Goal: Task Accomplishment & Management: Complete application form

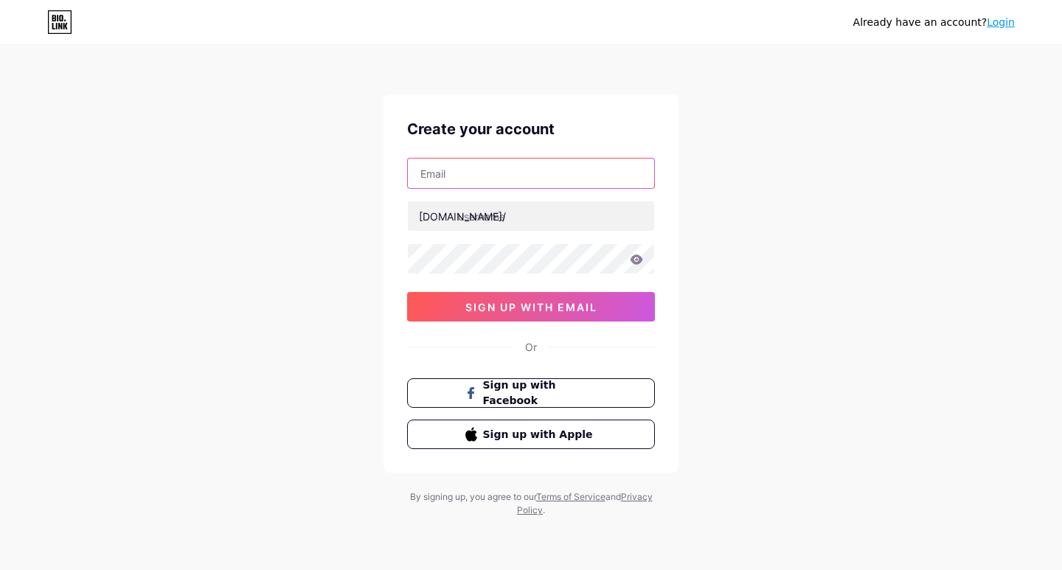
drag, startPoint x: 0, startPoint y: 0, endPoint x: 494, endPoint y: 179, distance: 525.8
click at [494, 179] on input "text" at bounding box center [531, 174] width 246 height 30
type input "[EMAIL_ADDRESS][DOMAIN_NAME]"
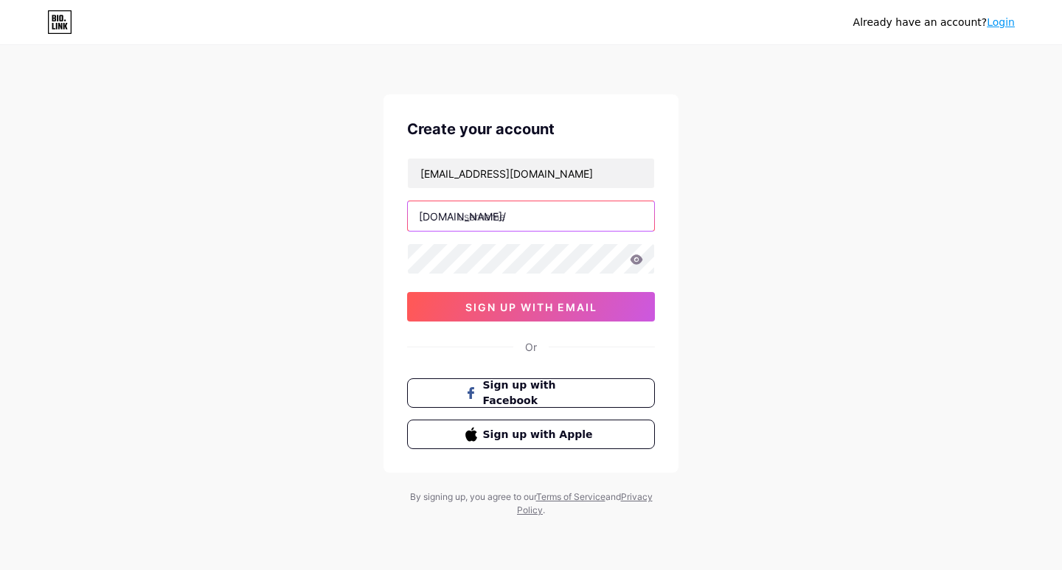
click at [496, 215] on input "text" at bounding box center [531, 216] width 246 height 30
paste input "ambavatbhavan"
type input "ambavatbhavan"
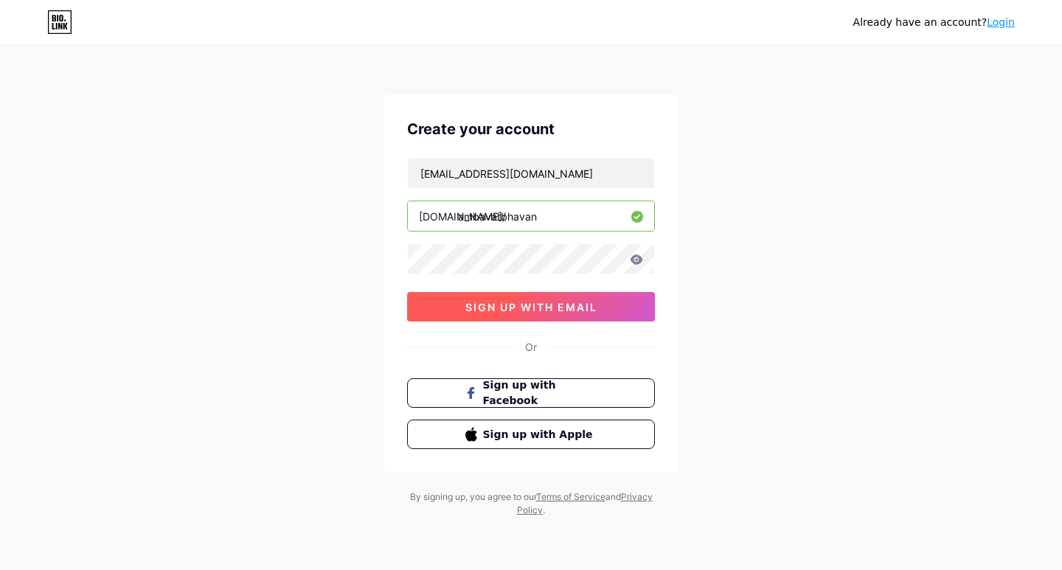
click at [537, 305] on span "sign up with email" at bounding box center [531, 307] width 132 height 13
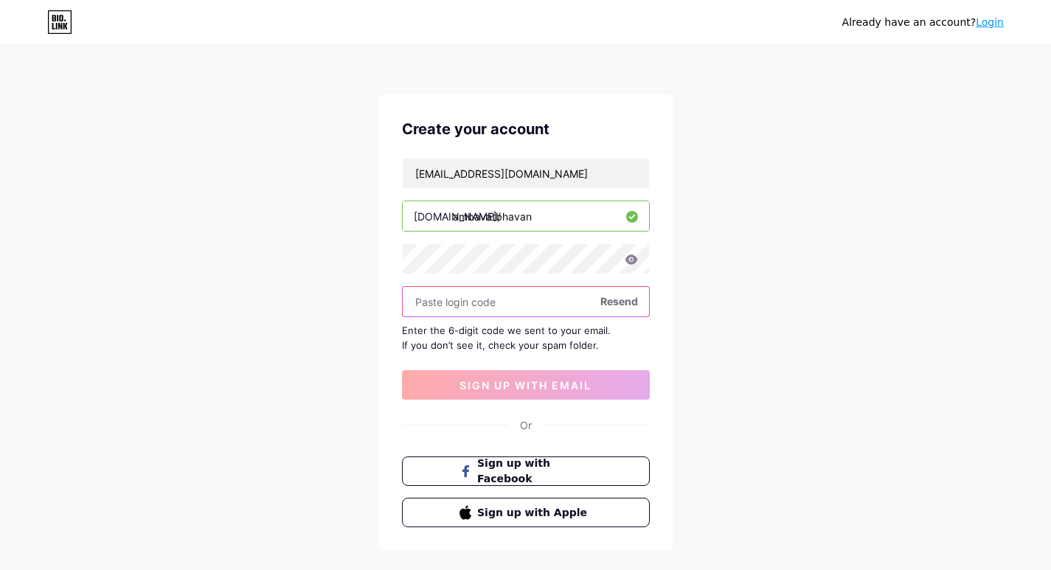
paste input "772037"
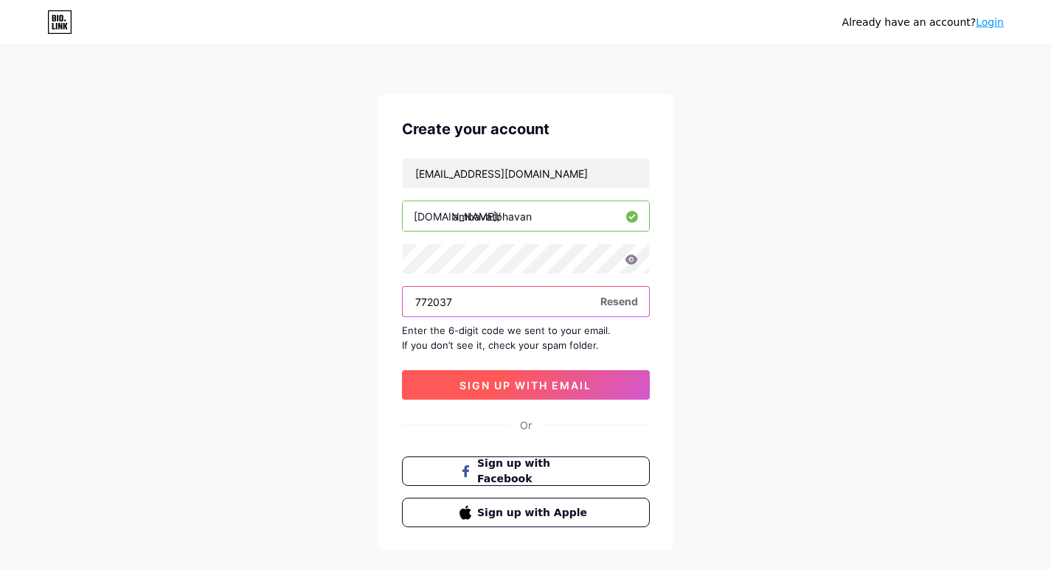
type input "772037"
click at [525, 378] on button "sign up with email" at bounding box center [526, 385] width 248 height 30
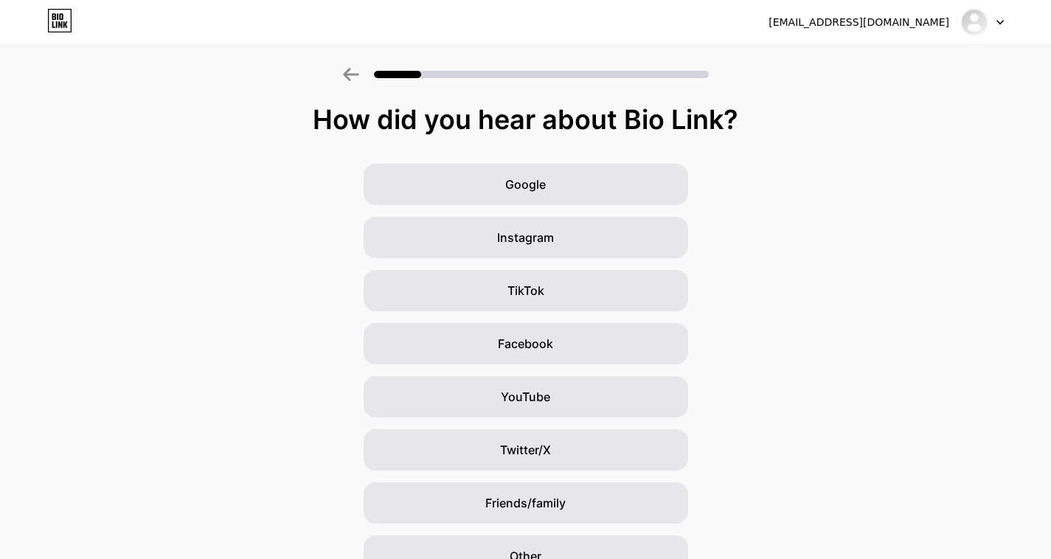
drag, startPoint x: 794, startPoint y: 99, endPoint x: 252, endPoint y: 128, distance: 543.0
click at [243, 131] on div "How did you hear about Bio Link? Google Instagram TikTok Facebook YouTube Twitt…" at bounding box center [525, 322] width 1051 height 509
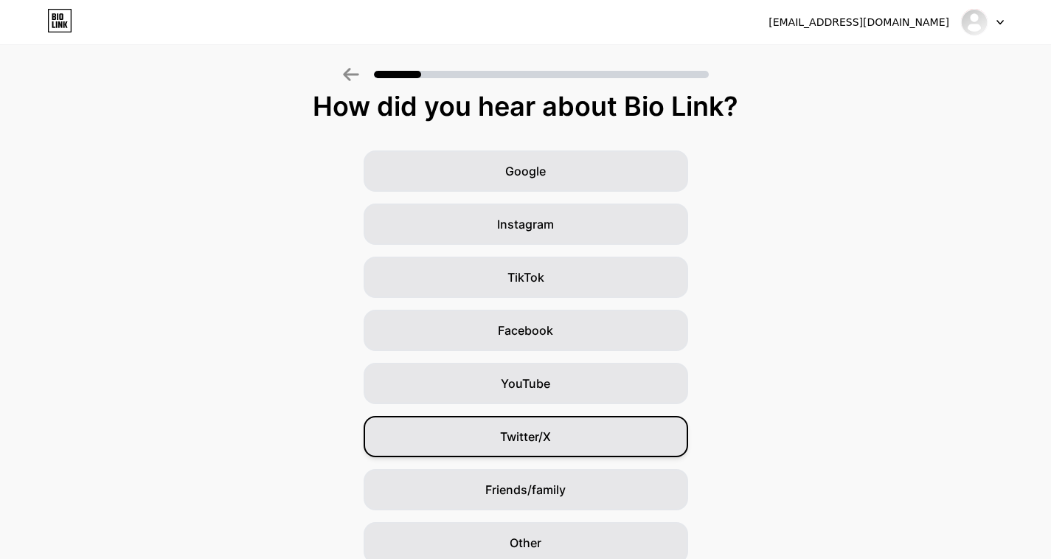
scroll to position [77, 0]
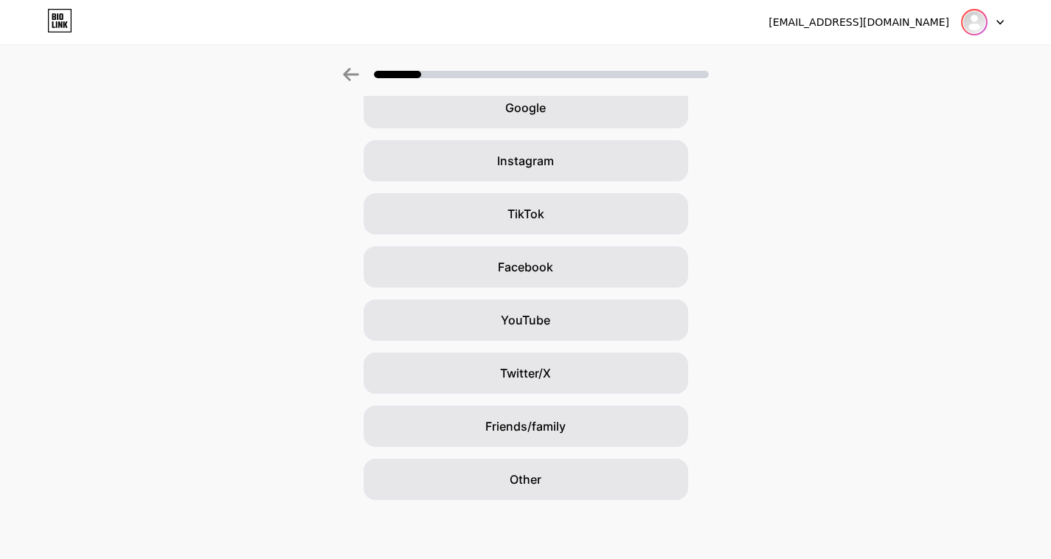
click at [979, 27] on img at bounding box center [975, 22] width 24 height 24
click at [907, 292] on div "Google Instagram TikTok Facebook YouTube Twitter/X Friends/family Other" at bounding box center [525, 293] width 1051 height 413
click at [587, 125] on div "Google" at bounding box center [526, 107] width 325 height 41
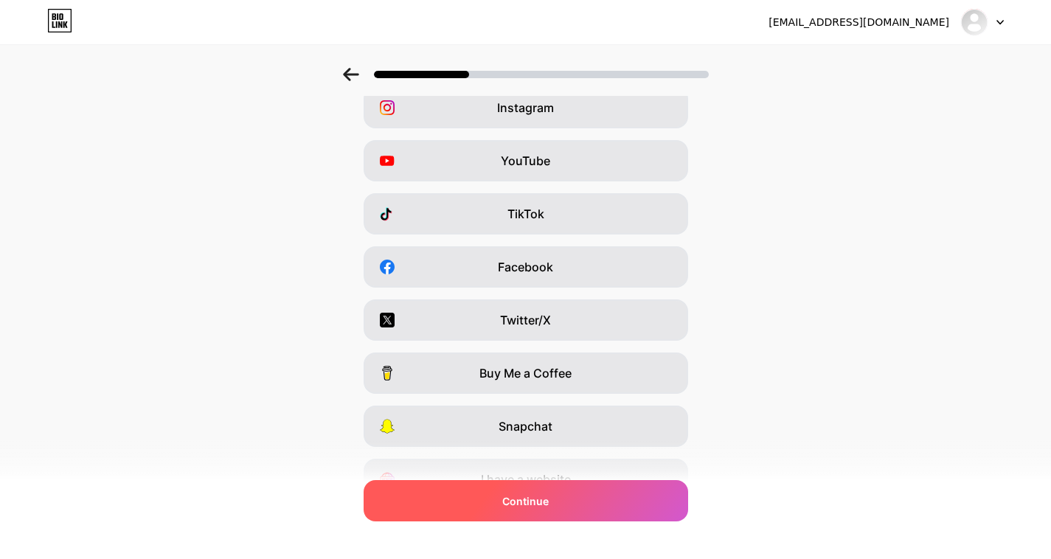
scroll to position [0, 0]
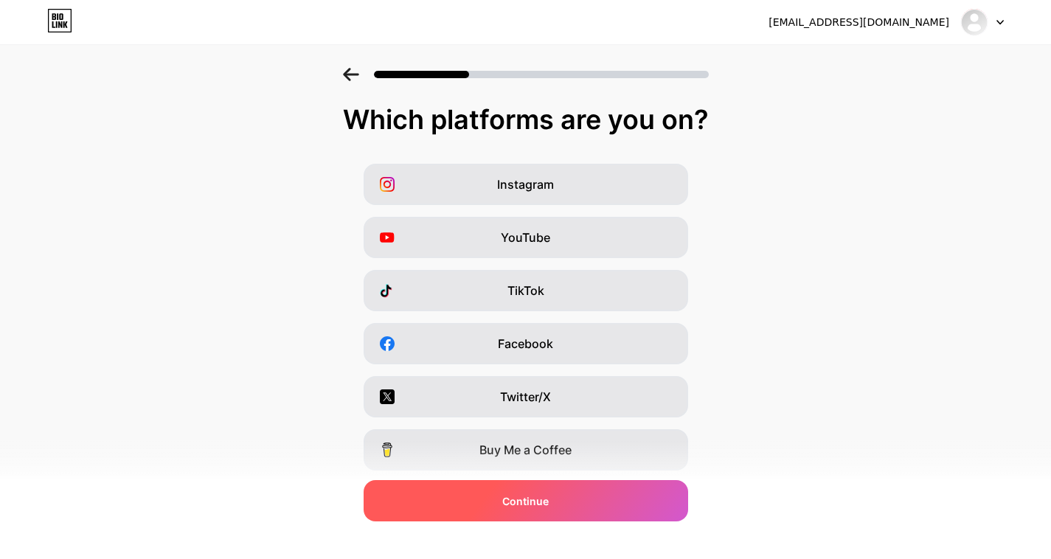
click at [528, 488] on div "Continue" at bounding box center [526, 500] width 325 height 41
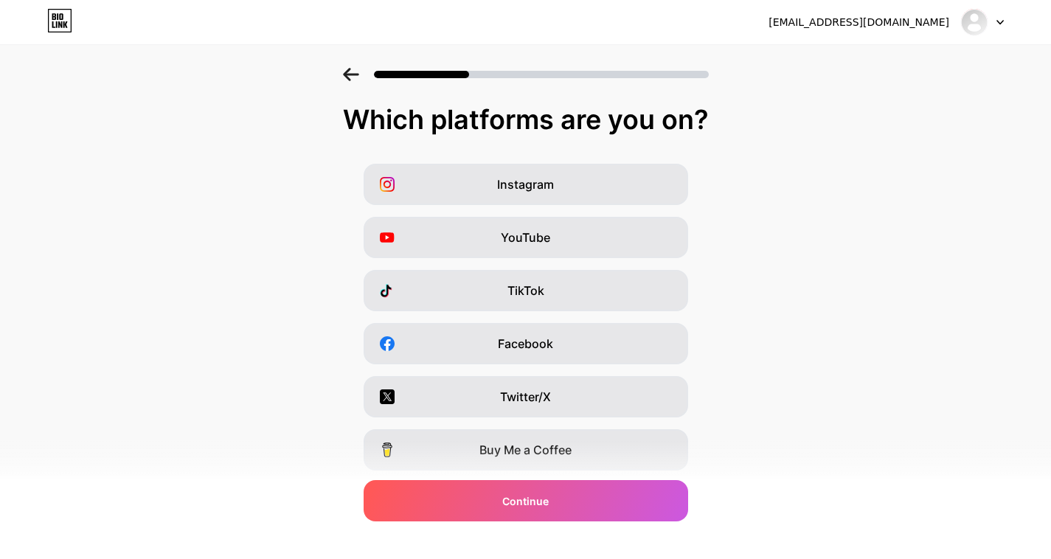
drag, startPoint x: 311, startPoint y: 119, endPoint x: 845, endPoint y: 111, distance: 534.9
click at [845, 111] on div "Which platforms are you on?" at bounding box center [526, 120] width 1022 height 30
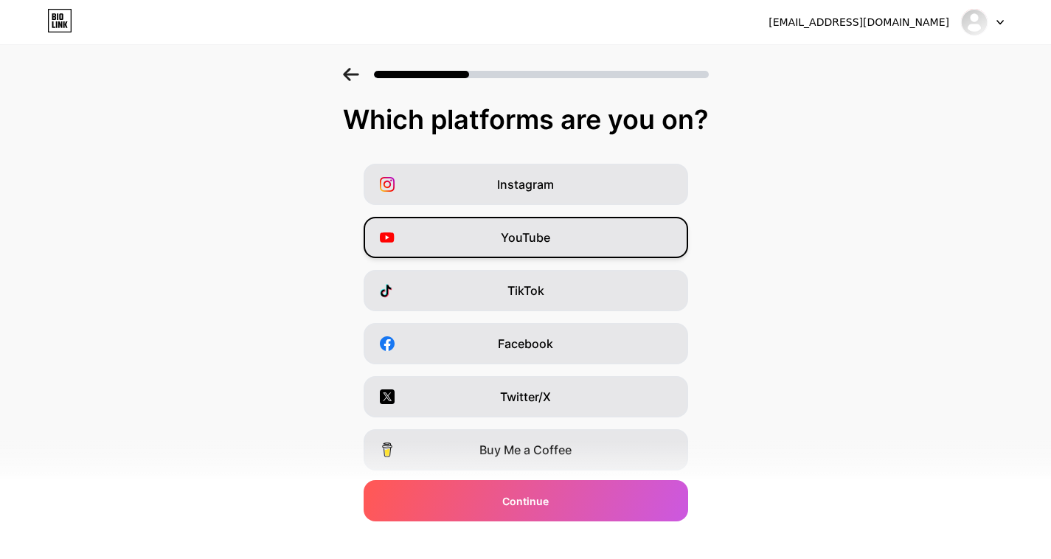
click at [577, 236] on div "YouTube" at bounding box center [526, 237] width 325 height 41
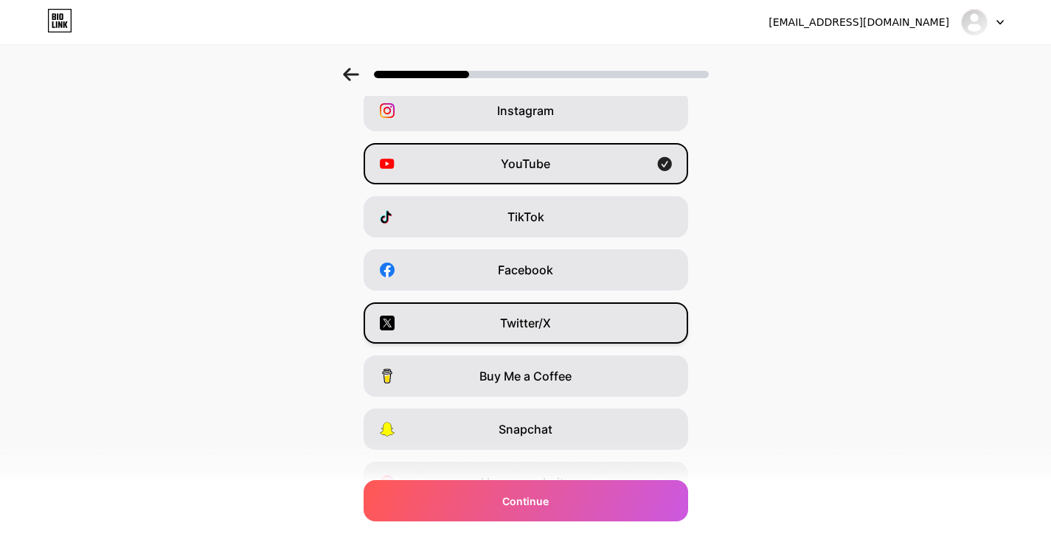
click at [559, 325] on div "Twitter/X" at bounding box center [526, 322] width 325 height 41
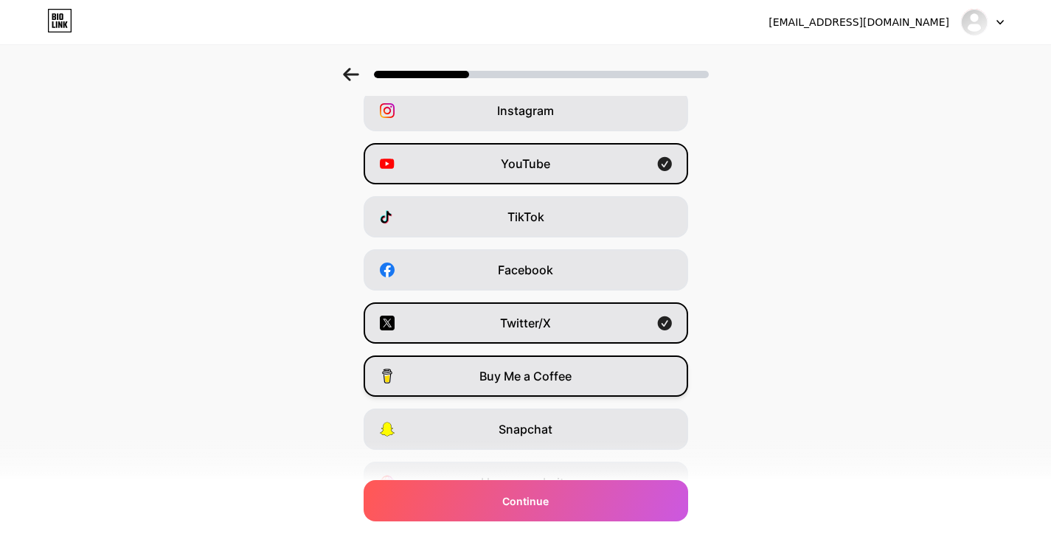
scroll to position [148, 0]
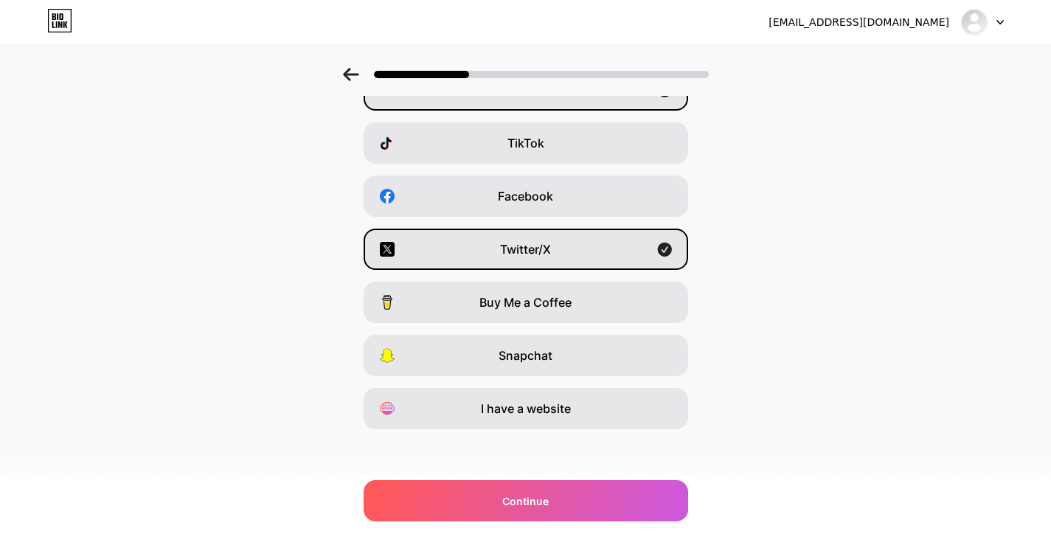
drag, startPoint x: 542, startPoint y: 401, endPoint x: 710, endPoint y: 273, distance: 211.0
click at [541, 401] on span "I have a website" at bounding box center [526, 409] width 90 height 18
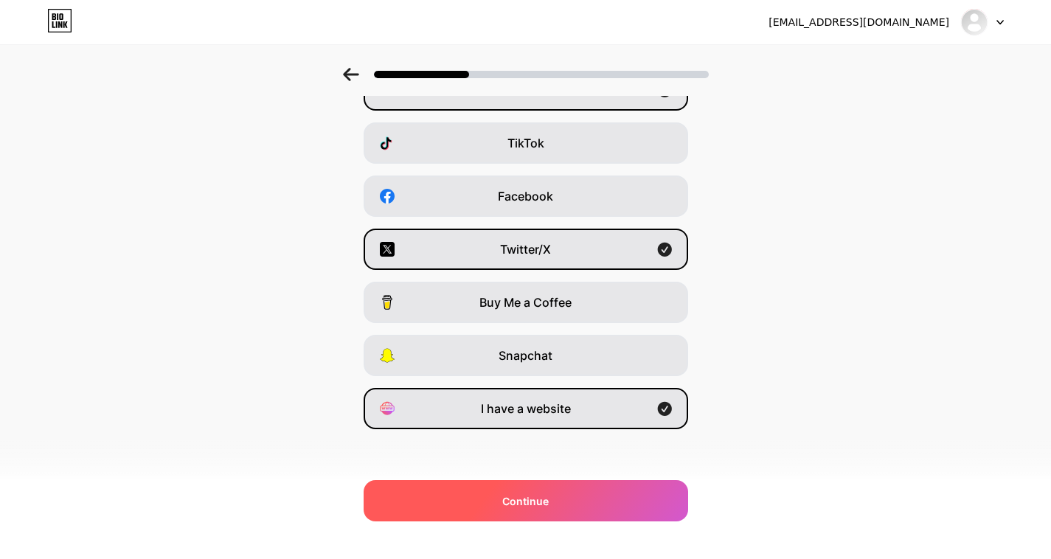
click at [549, 508] on span "Continue" at bounding box center [525, 501] width 46 height 15
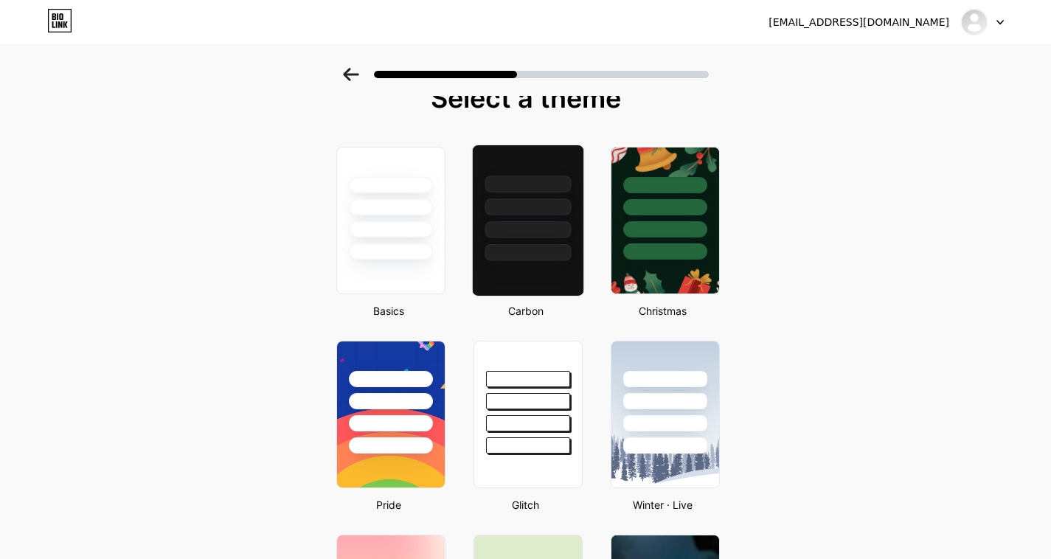
scroll to position [0, 0]
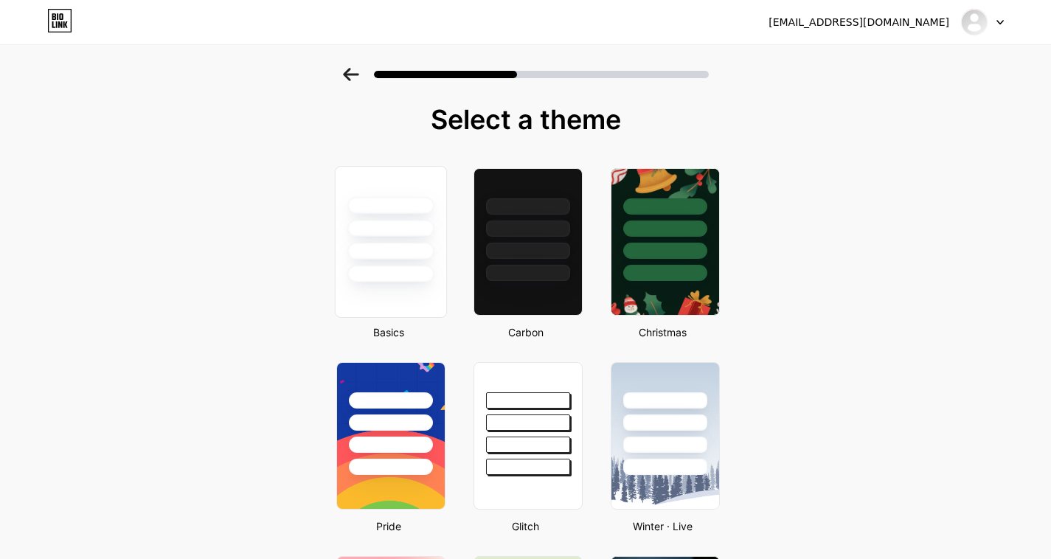
click at [380, 285] on div at bounding box center [390, 242] width 112 height 152
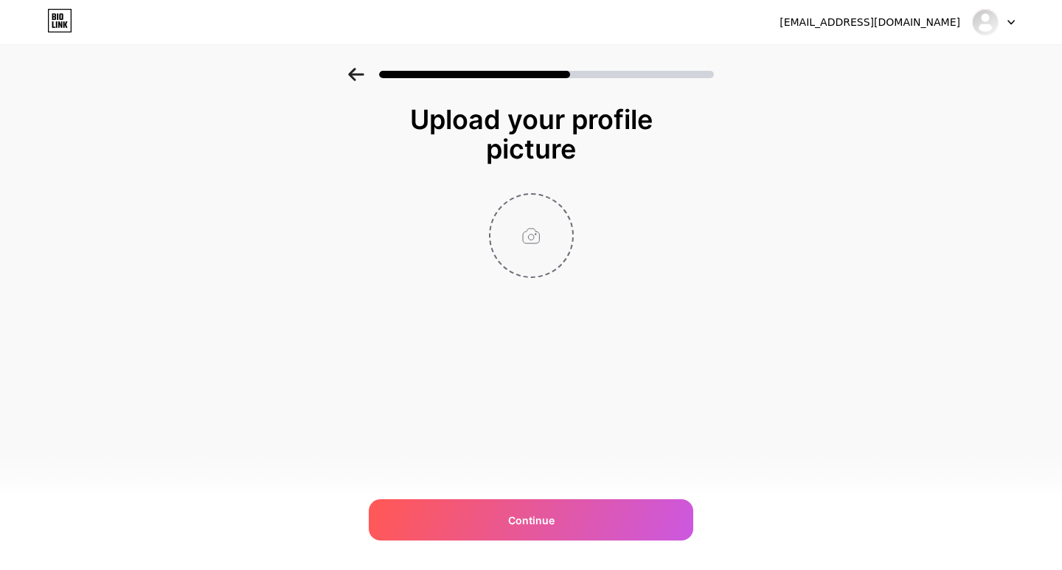
click at [527, 250] on input "file" at bounding box center [532, 236] width 82 height 82
type input "C:\fakepath\Ambavat Bhavan logo.jpeg"
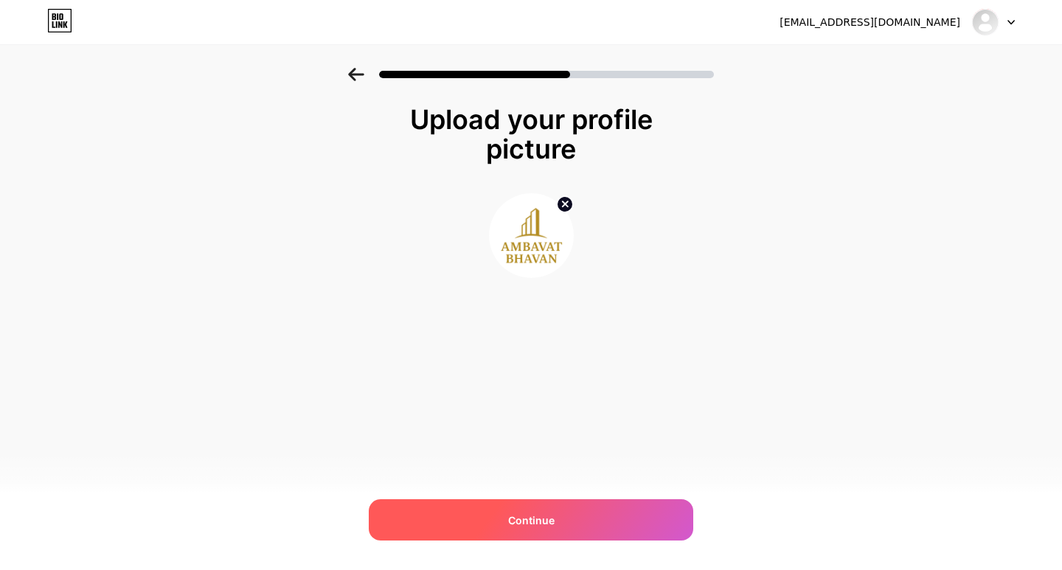
click at [502, 518] on div "Continue" at bounding box center [531, 519] width 325 height 41
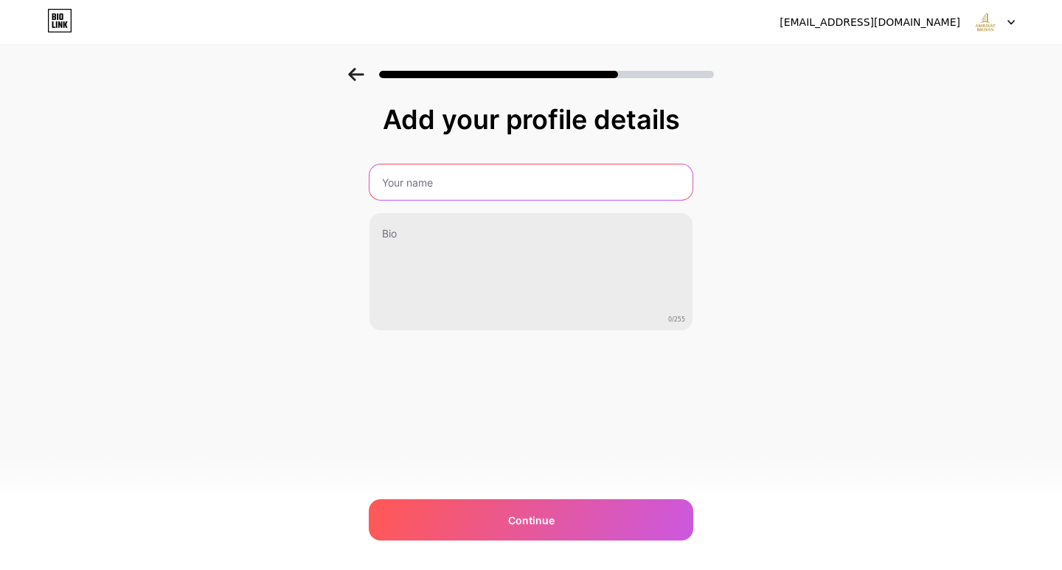
drag, startPoint x: 462, startPoint y: 183, endPoint x: 464, endPoint y: 199, distance: 16.4
click at [462, 183] on input "text" at bounding box center [531, 182] width 323 height 35
type input "Ambavat Bhavan"
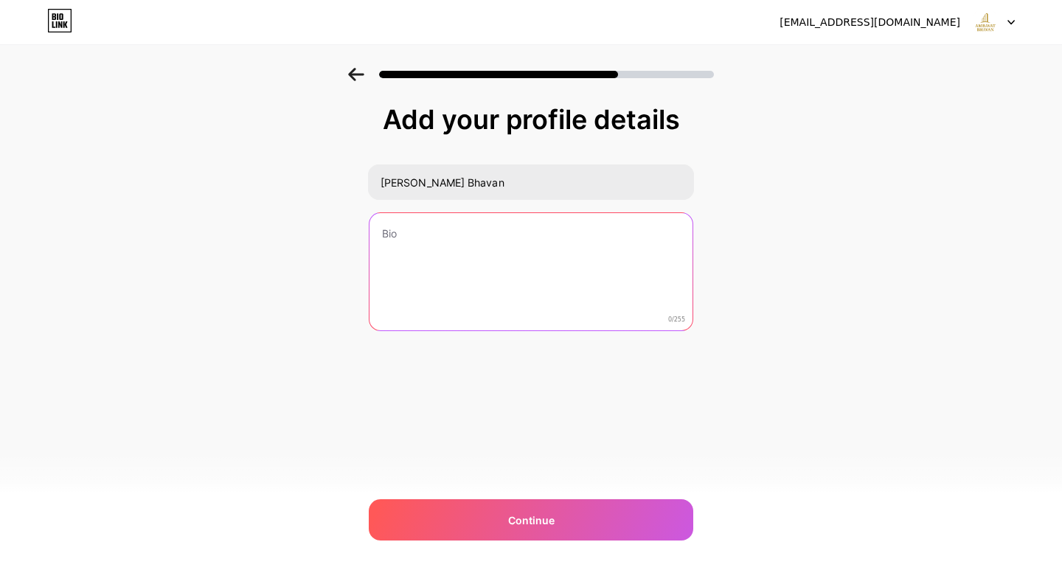
click at [482, 270] on textarea at bounding box center [531, 272] width 323 height 119
paste textarea "With Suraj Estate Ambavat Bhavan apartments, enjoy elegant interiors, landscape…"
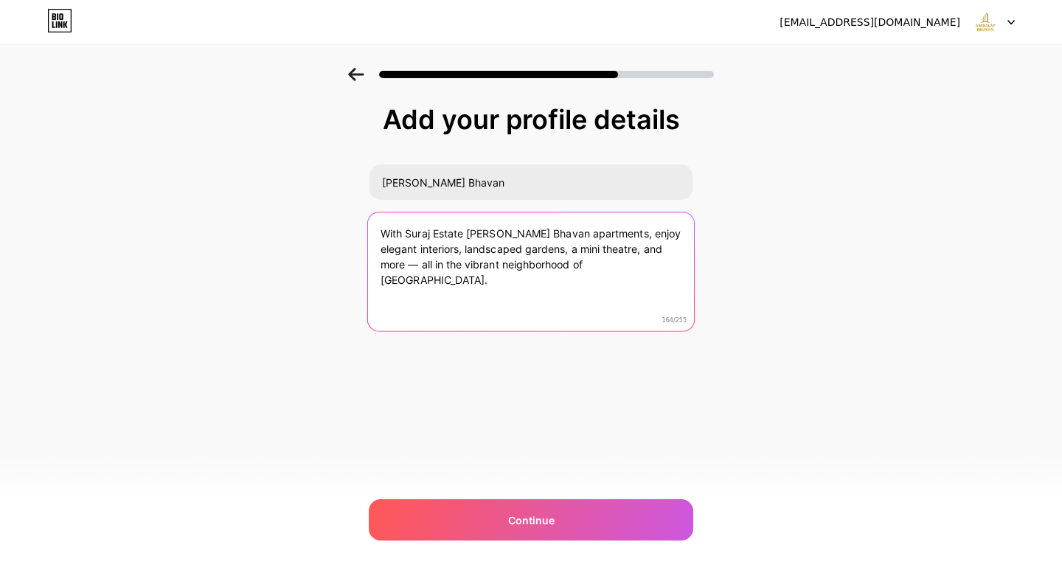
click at [411, 266] on textarea "With Suraj Estate Ambavat Bhavan apartments, enjoy elegant interiors, landscape…" at bounding box center [531, 272] width 326 height 120
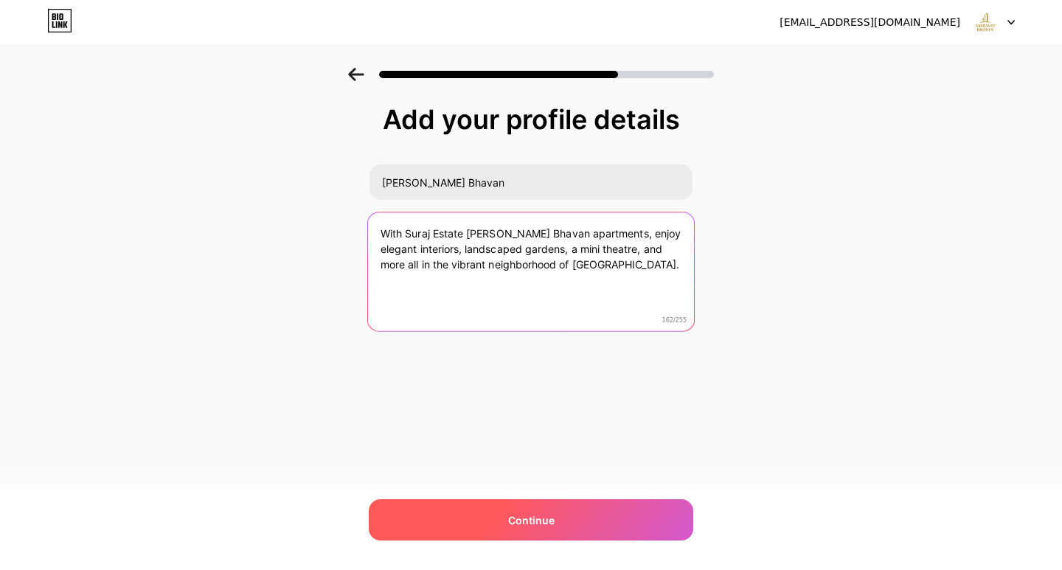
type textarea "With Suraj Estate Ambavat Bhavan apartments, enjoy elegant interiors, landscape…"
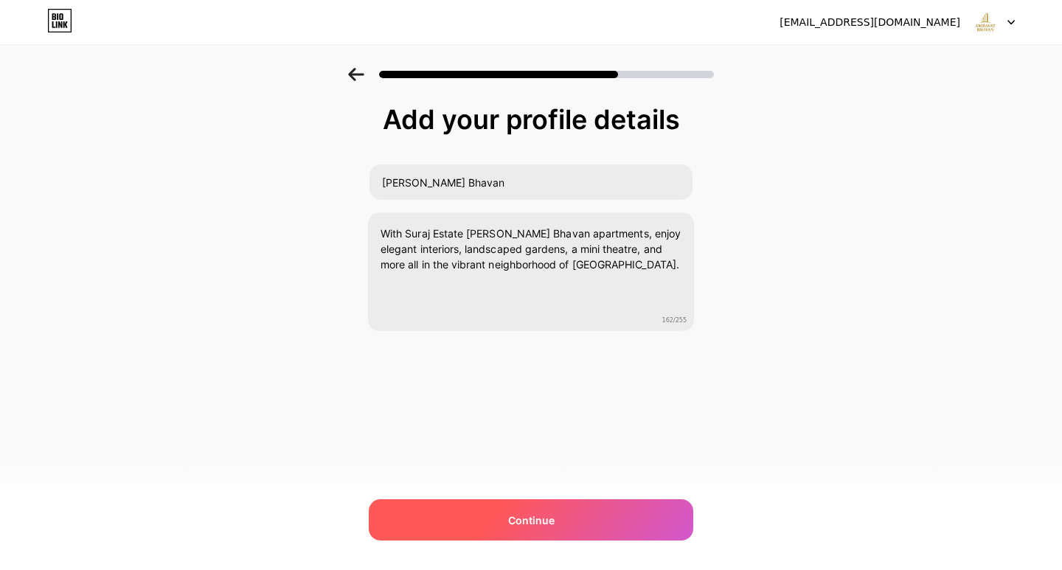
click at [543, 517] on span "Continue" at bounding box center [531, 520] width 46 height 15
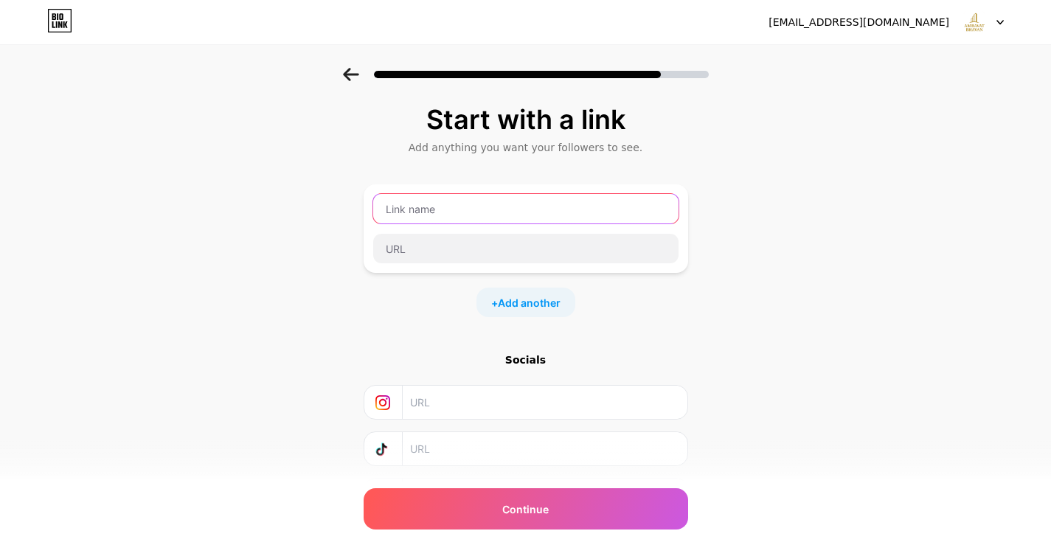
click at [474, 200] on input "text" at bounding box center [525, 209] width 305 height 30
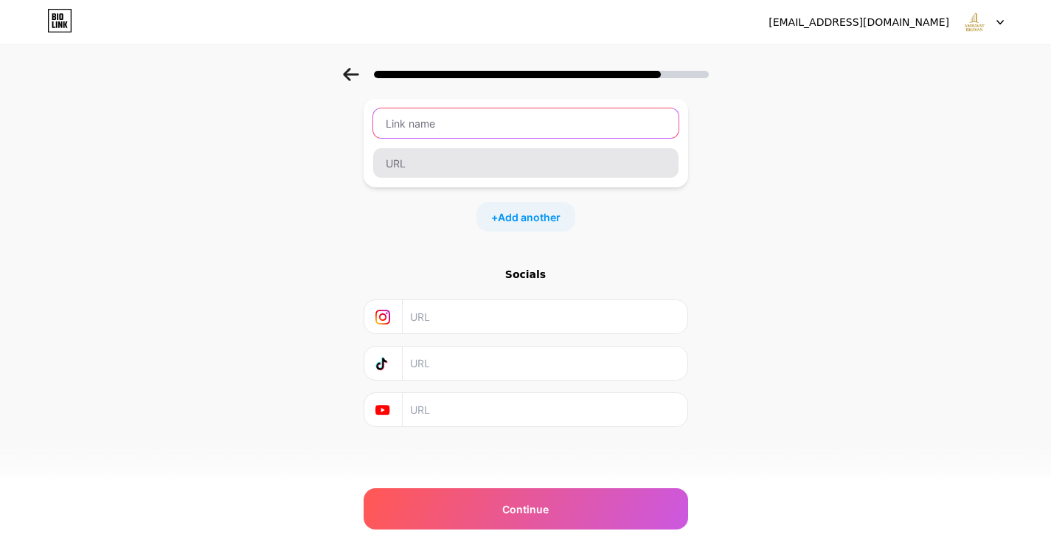
scroll to position [86, 0]
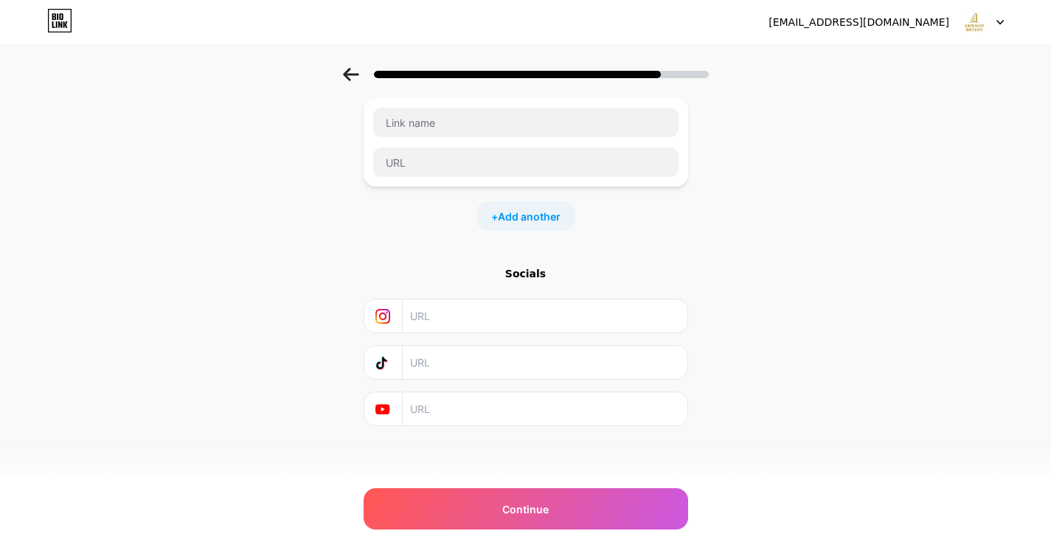
click at [468, 406] on input "text" at bounding box center [544, 408] width 268 height 33
click at [449, 363] on input "text" at bounding box center [544, 362] width 268 height 33
click at [446, 324] on input "text" at bounding box center [544, 316] width 268 height 33
click at [441, 414] on input "text" at bounding box center [544, 408] width 268 height 33
paste input "https://www.youtube.com/@ambavatbhavan"
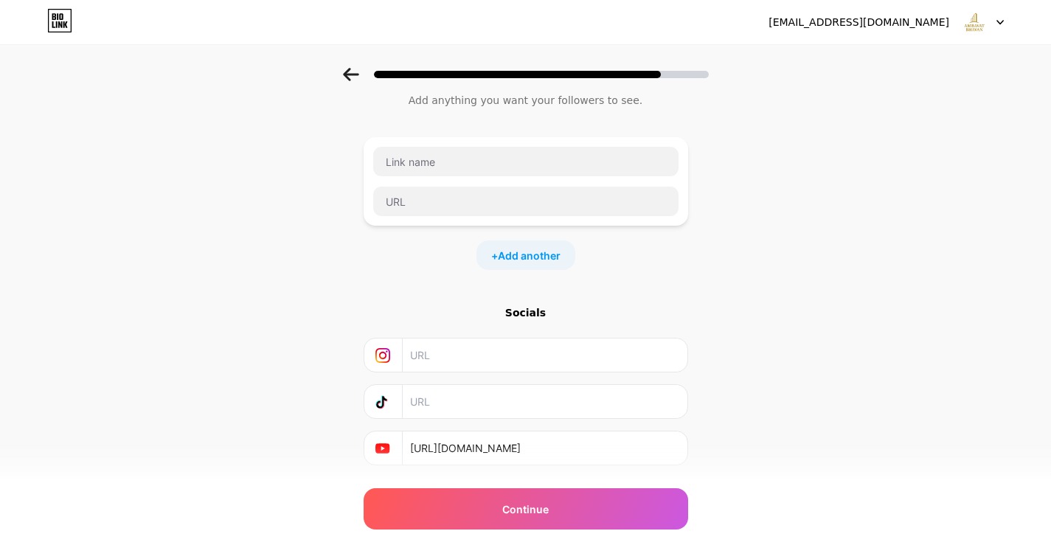
scroll to position [0, 0]
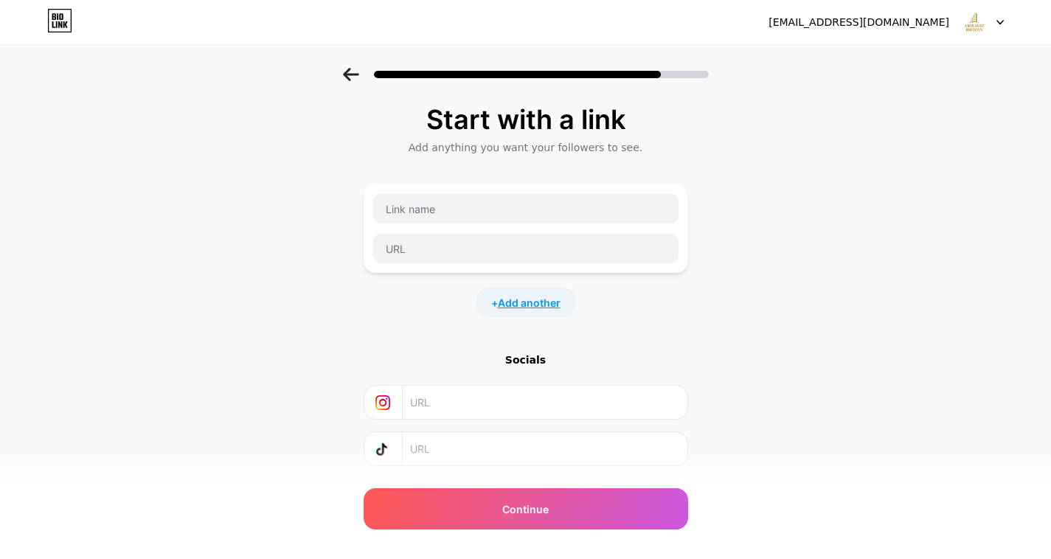
type input "https://www.youtube.com/@ambavatbhavan"
click at [519, 295] on span "Add another" at bounding box center [529, 302] width 63 height 15
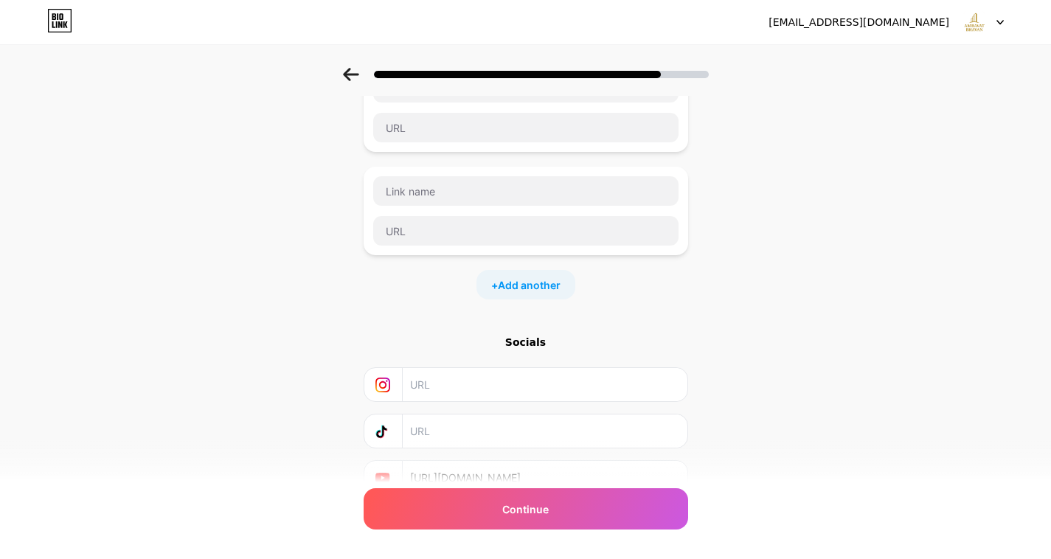
scroll to position [148, 0]
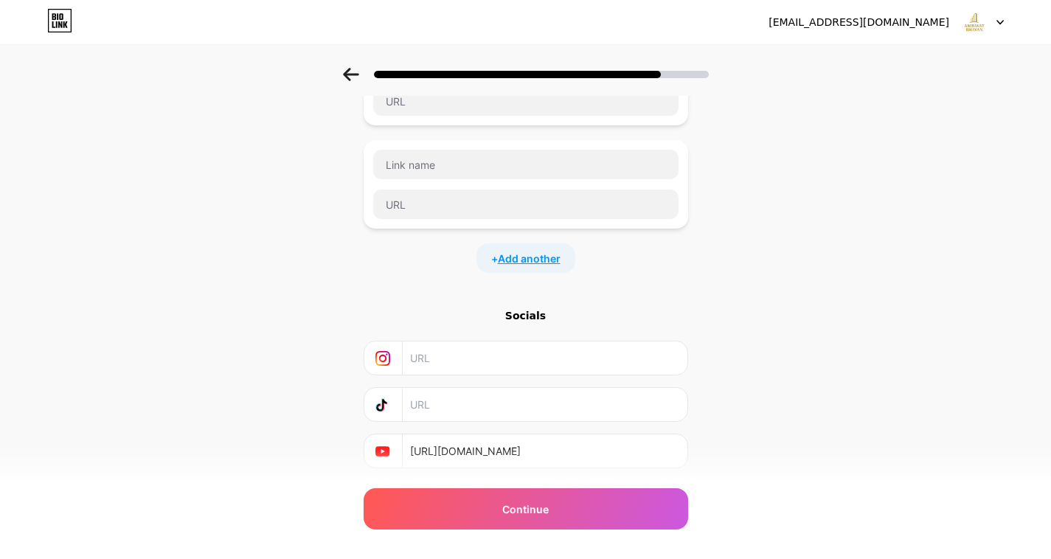
click at [526, 255] on span "Add another" at bounding box center [529, 258] width 63 height 15
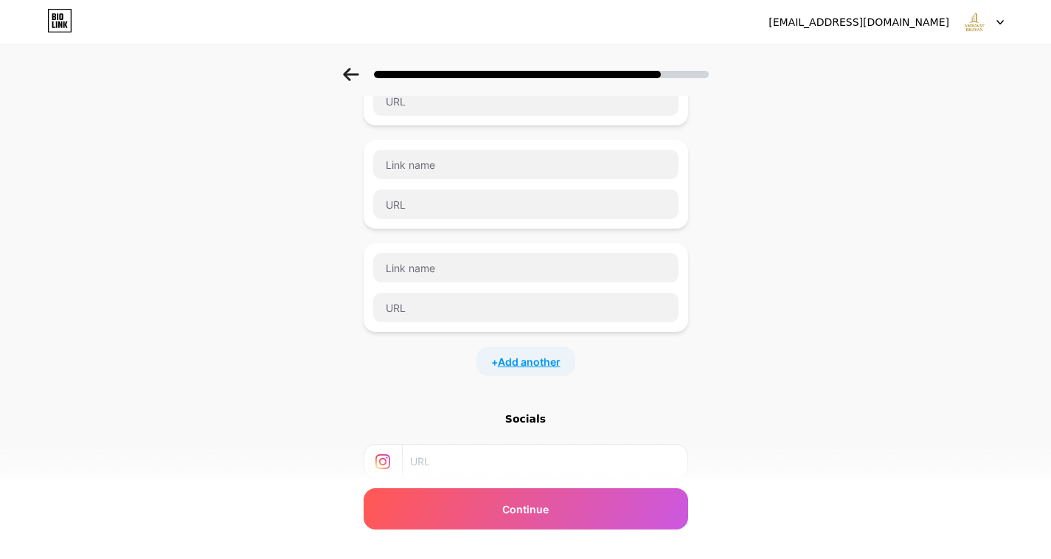
click at [541, 363] on span "Add another" at bounding box center [529, 361] width 63 height 15
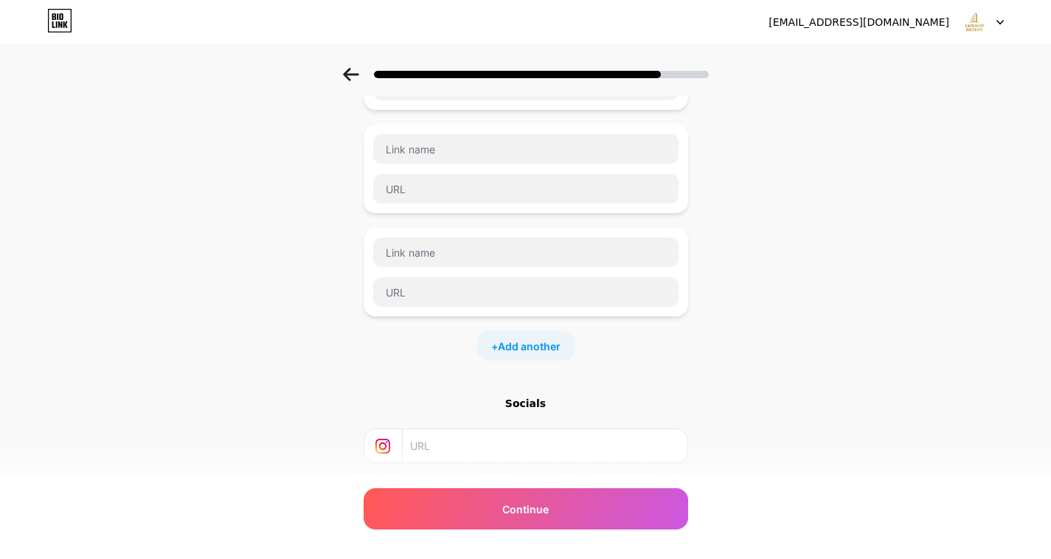
scroll to position [369, 0]
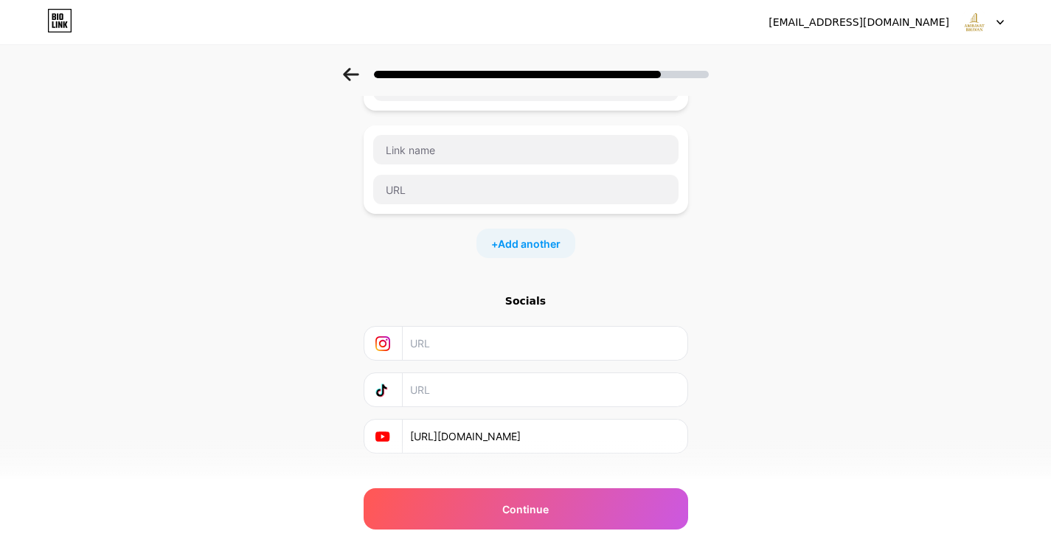
click at [532, 235] on div "+ Add another" at bounding box center [526, 244] width 99 height 30
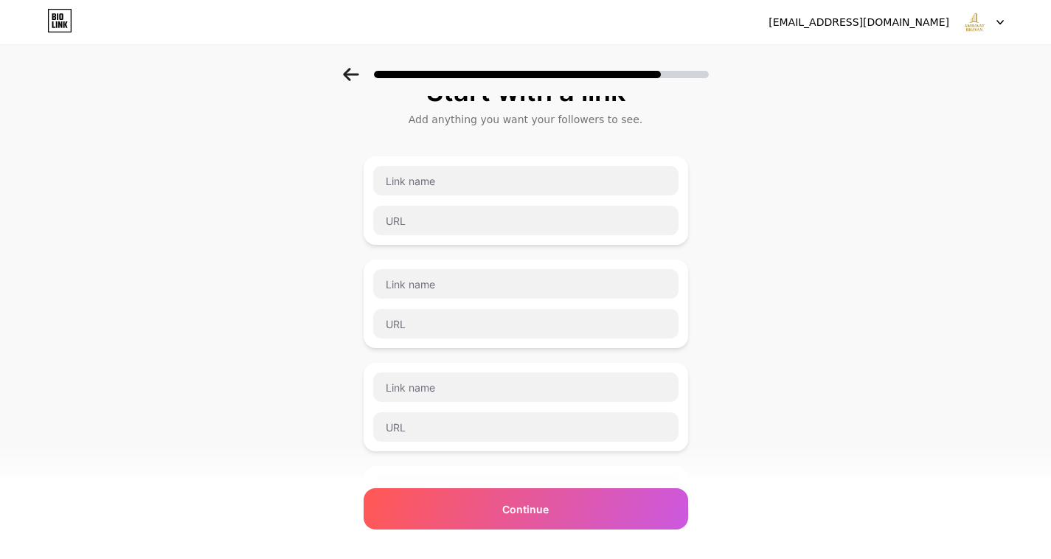
scroll to position [0, 0]
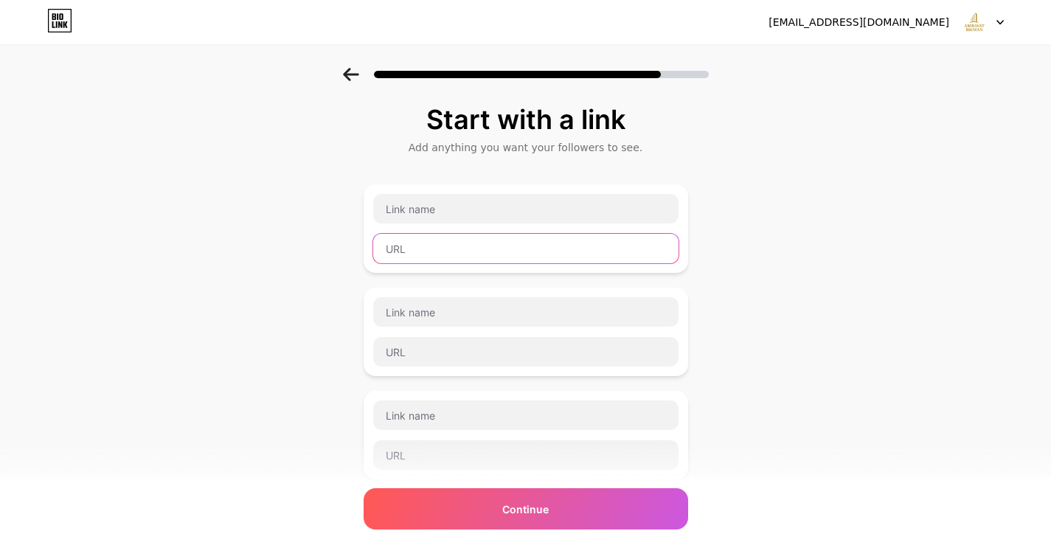
click at [442, 250] on input "text" at bounding box center [525, 249] width 305 height 30
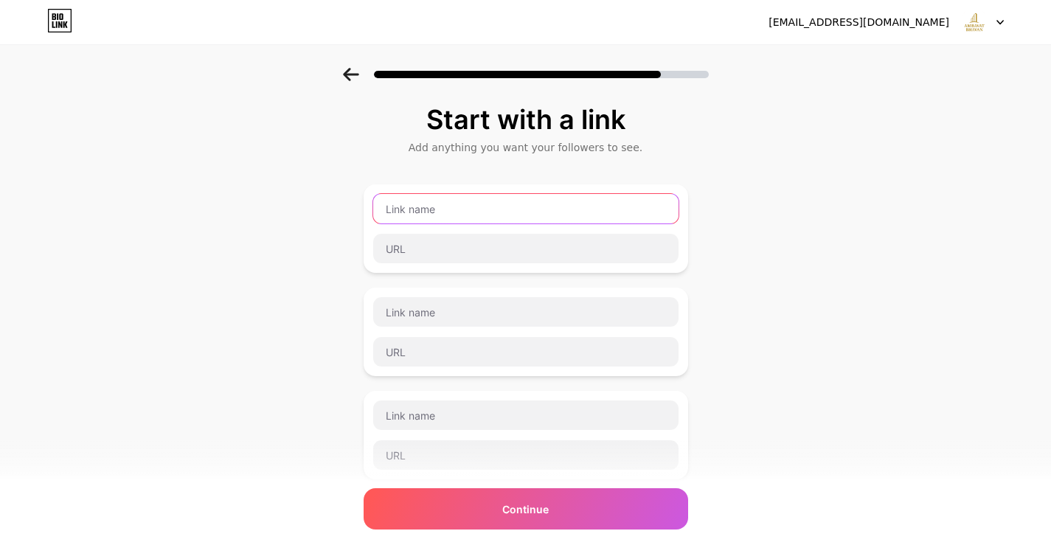
click at [449, 216] on input "text" at bounding box center [525, 209] width 305 height 30
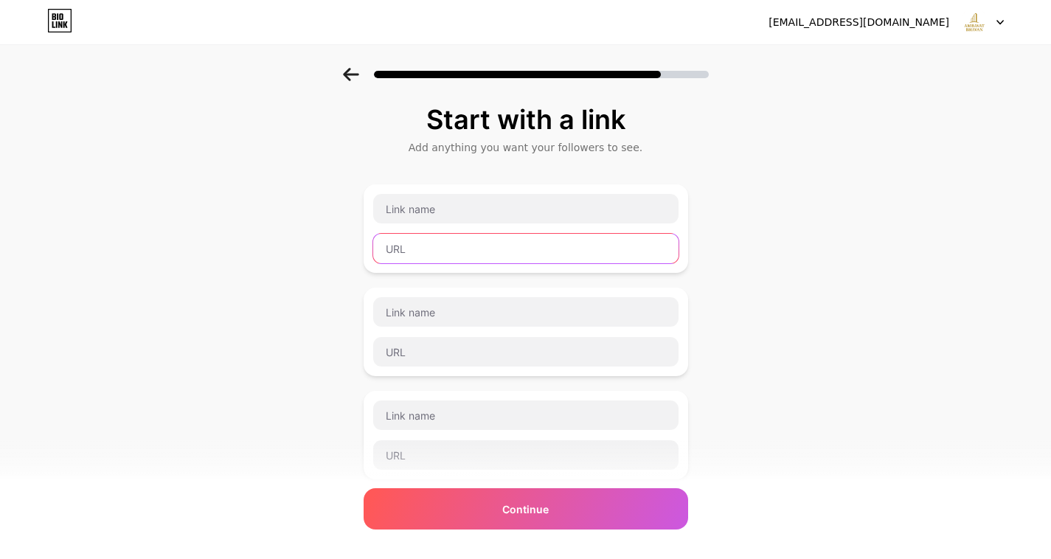
click at [488, 262] on input "text" at bounding box center [525, 249] width 305 height 30
paste input "https://upcomingprop.com/mumbai/nm-joshi-marg/ambavat-bhavan/"
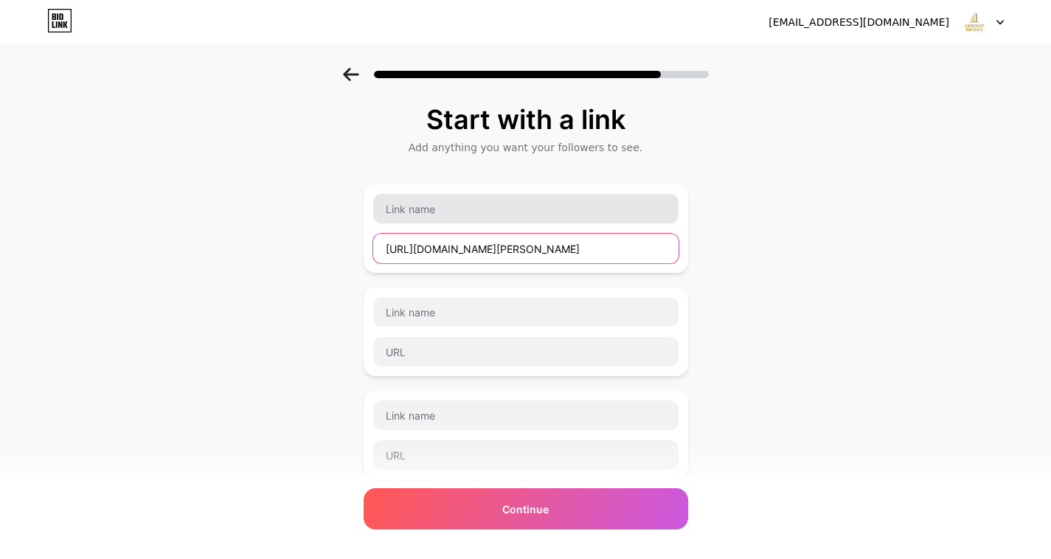
scroll to position [0, 56]
type input "https://upcomingprop.com/mumbai/nm-joshi-marg/ambavat-bhavan/"
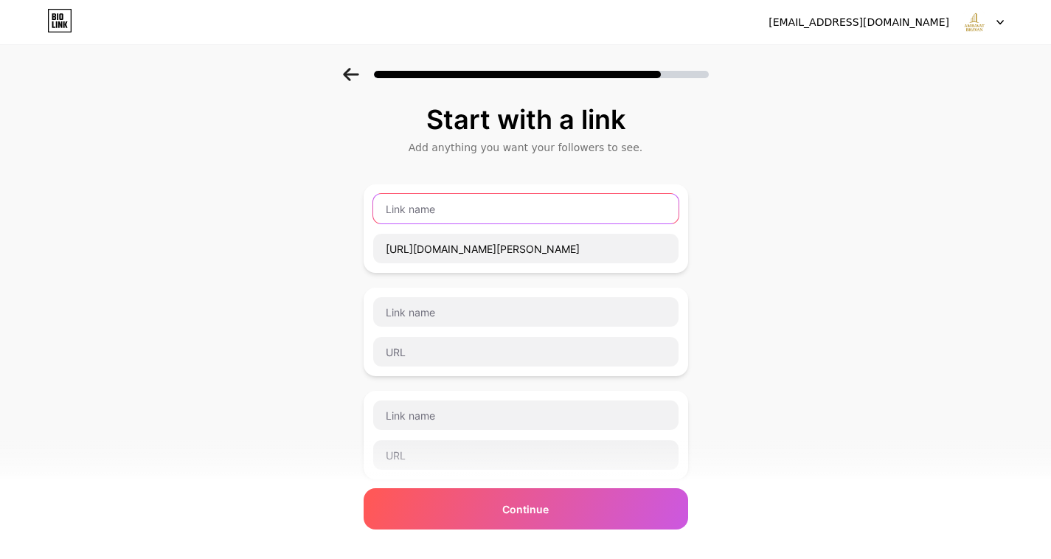
click at [463, 213] on input "text" at bounding box center [525, 209] width 305 height 30
paste input "Suraj Estate Ambavat Bhavan in NM Joshi Marg"
type input "Suraj Estate Ambavat Bhavan in NM Joshi Marg"
click at [442, 374] on div at bounding box center [526, 332] width 325 height 89
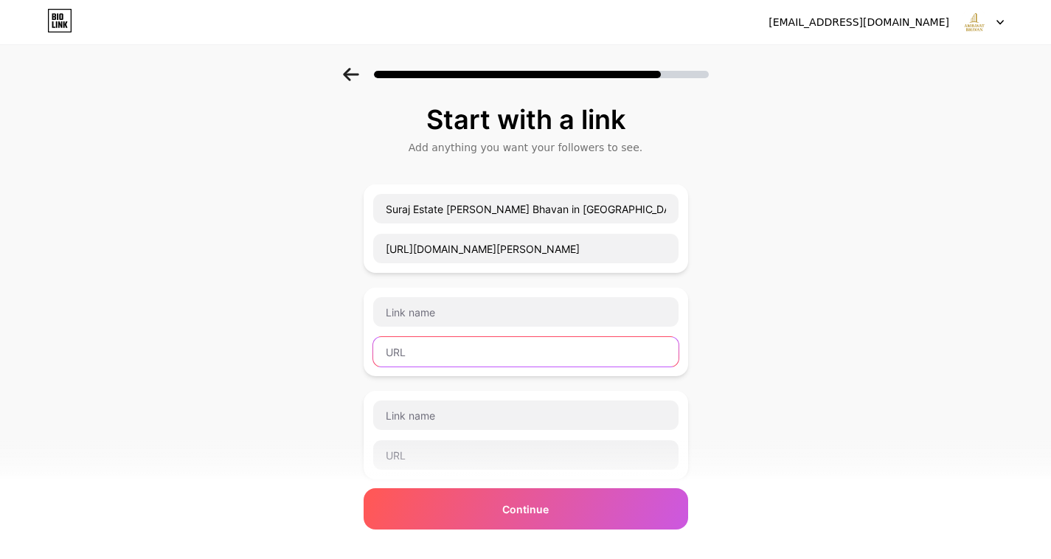
click at [440, 360] on input "text" at bounding box center [525, 352] width 305 height 30
paste input "https://upcomingprop.com/mumbai/nm-joshi-marg/"
type input "https://upcomingprop.com/mumbai/nm-joshi-marg/"
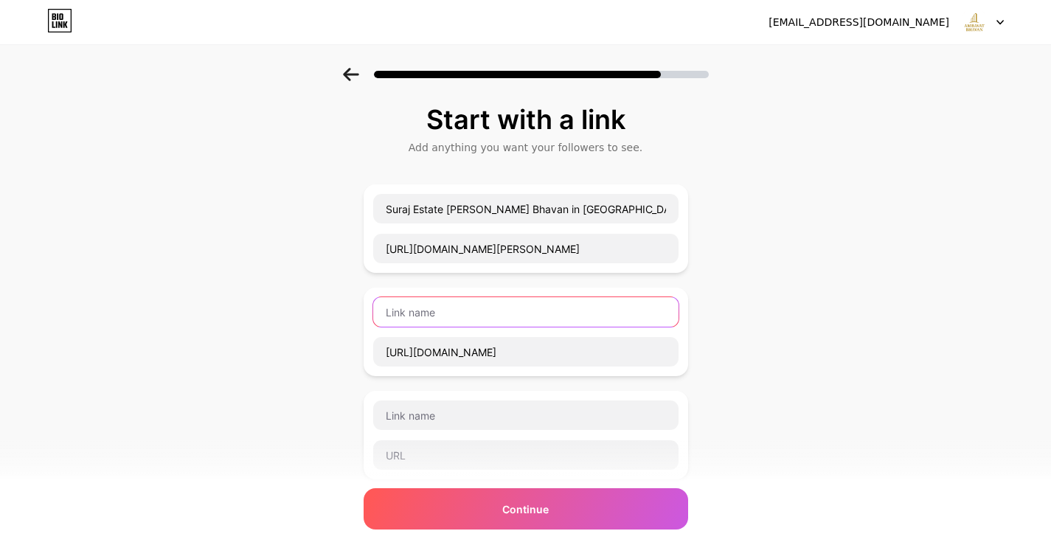
click at [452, 313] on input "text" at bounding box center [525, 312] width 305 height 30
paste input "Mumbai Real Estate Projects NM Joshi Marg"
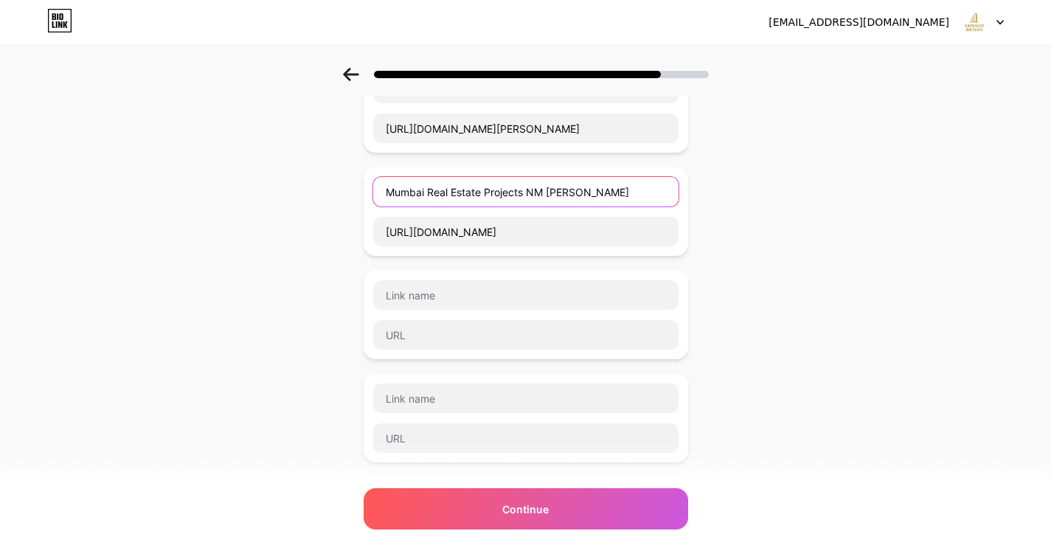
scroll to position [148, 0]
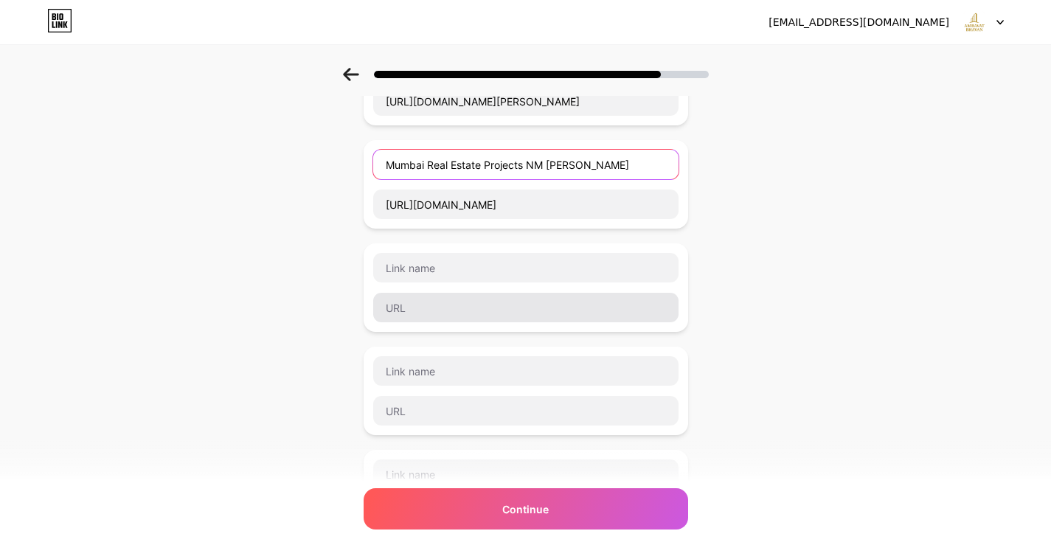
type input "Mumbai Real Estate Projects NM Joshi Marg"
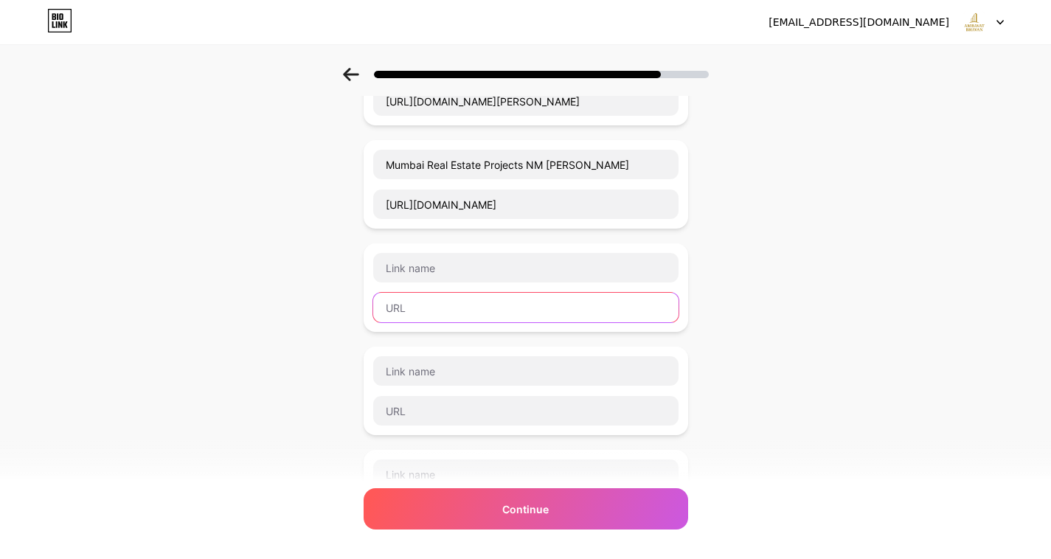
click at [452, 301] on input "text" at bounding box center [525, 308] width 305 height 30
paste input "https://upcomingprop.com/mumbai/"
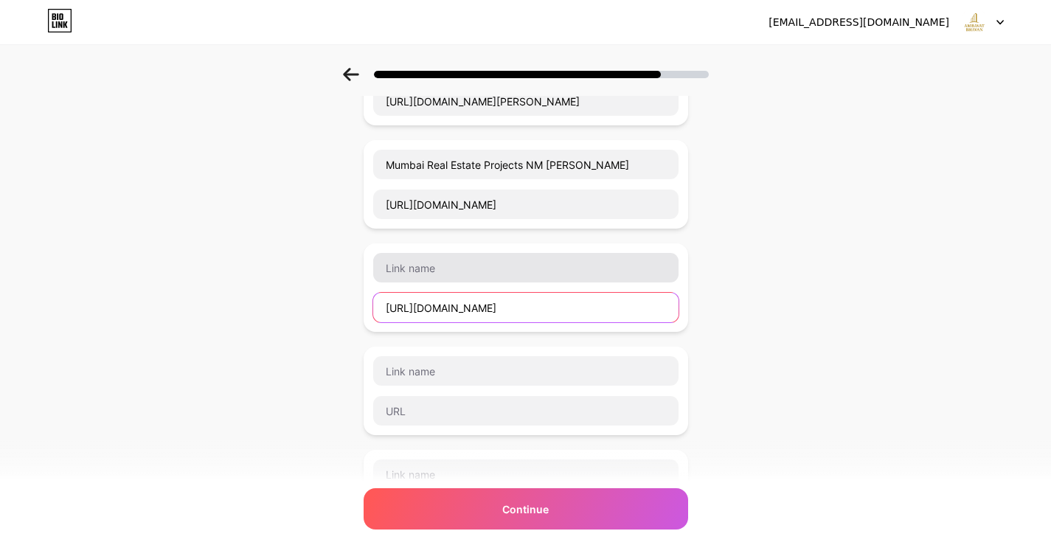
type input "https://upcomingprop.com/mumbai/"
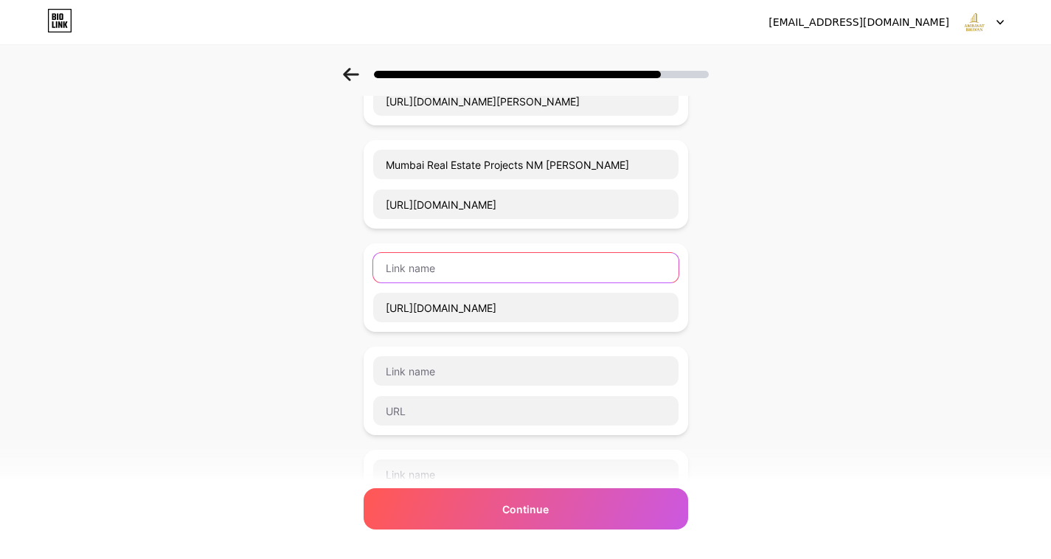
click at [446, 272] on input "text" at bounding box center [525, 268] width 305 height 30
paste input "Upcoming Real Estate Projects Mumbai"
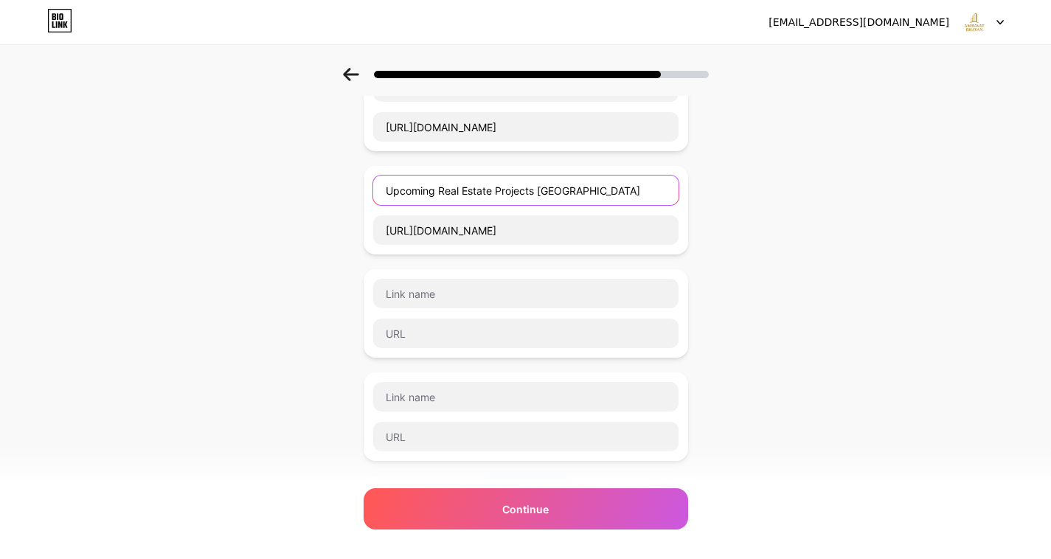
scroll to position [369, 0]
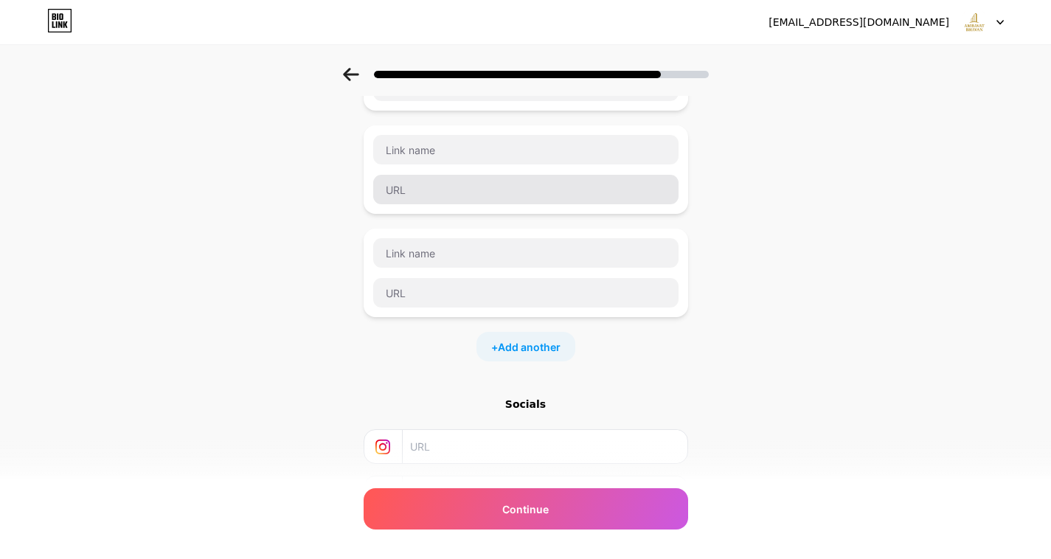
type input "Upcoming Real Estate Projects Mumbai"
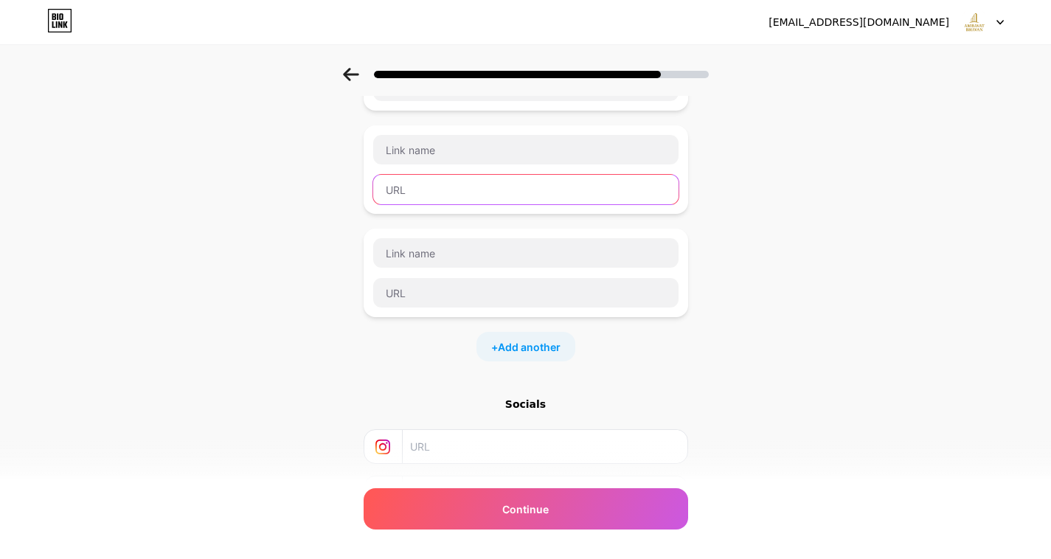
click at [498, 196] on input "text" at bounding box center [525, 190] width 305 height 30
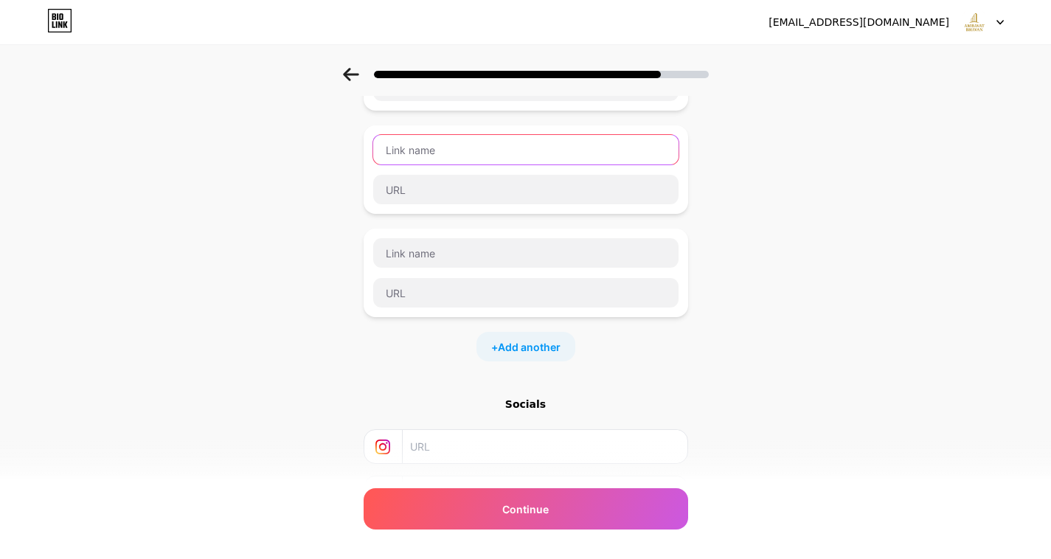
click at [478, 142] on input "text" at bounding box center [525, 150] width 305 height 30
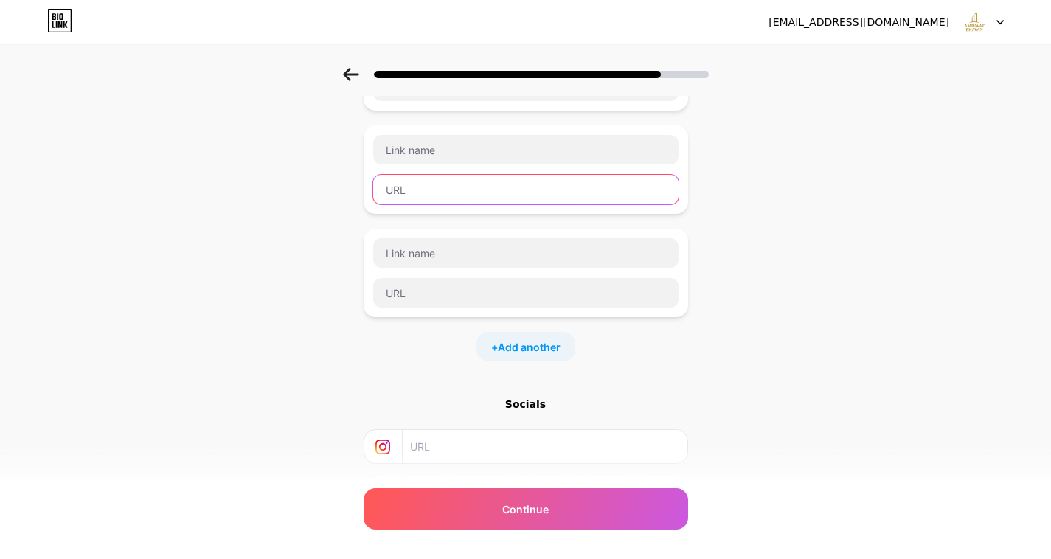
click at [482, 181] on input "text" at bounding box center [525, 190] width 305 height 30
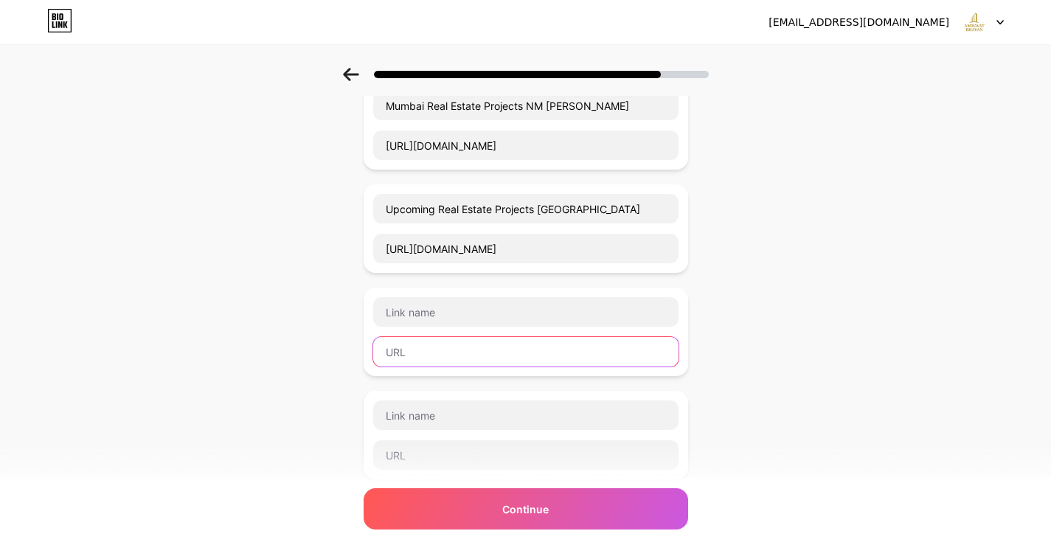
scroll to position [204, 0]
paste input "https://x.com/ambavatbhavan"
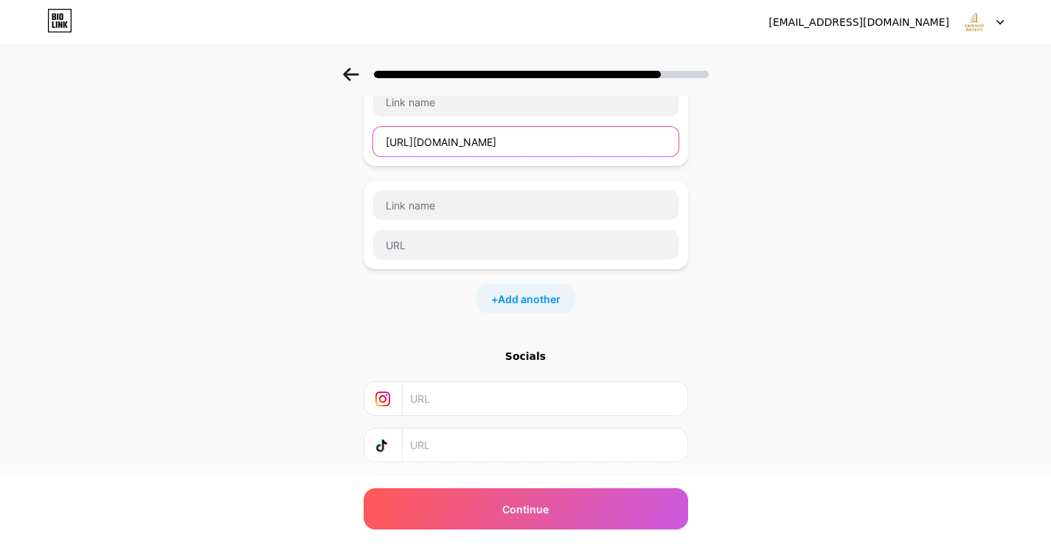
scroll to position [426, 0]
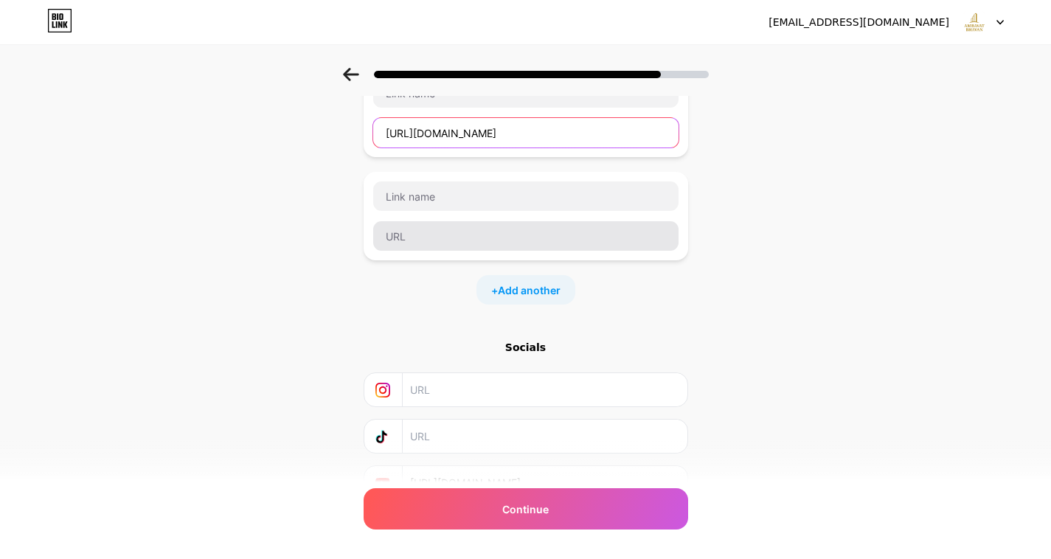
type input "https://x.com/ambavatbhavan"
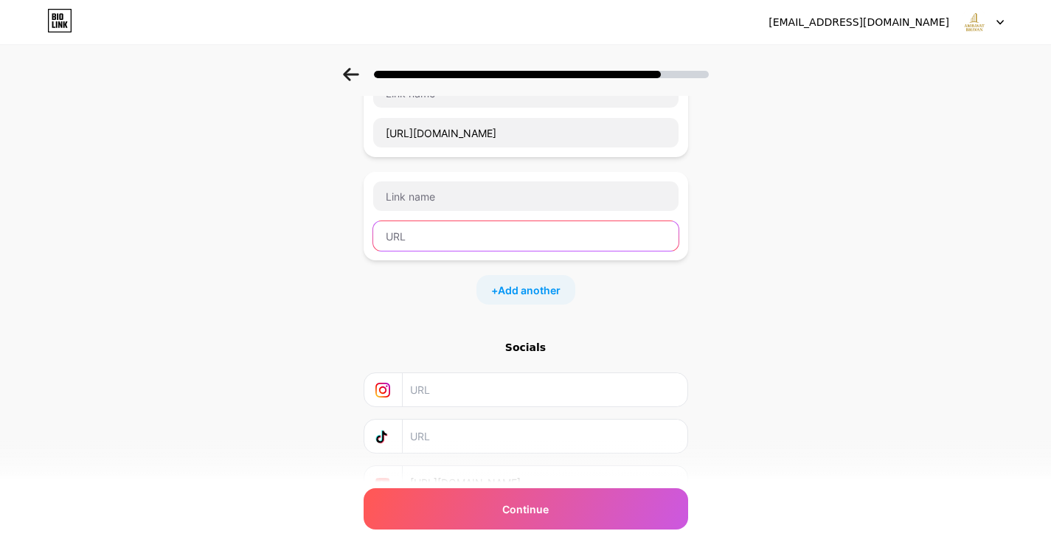
click at [530, 236] on input "text" at bounding box center [525, 236] width 305 height 30
paste input "https://www.reddit.com/user/ambavatbhavan/"
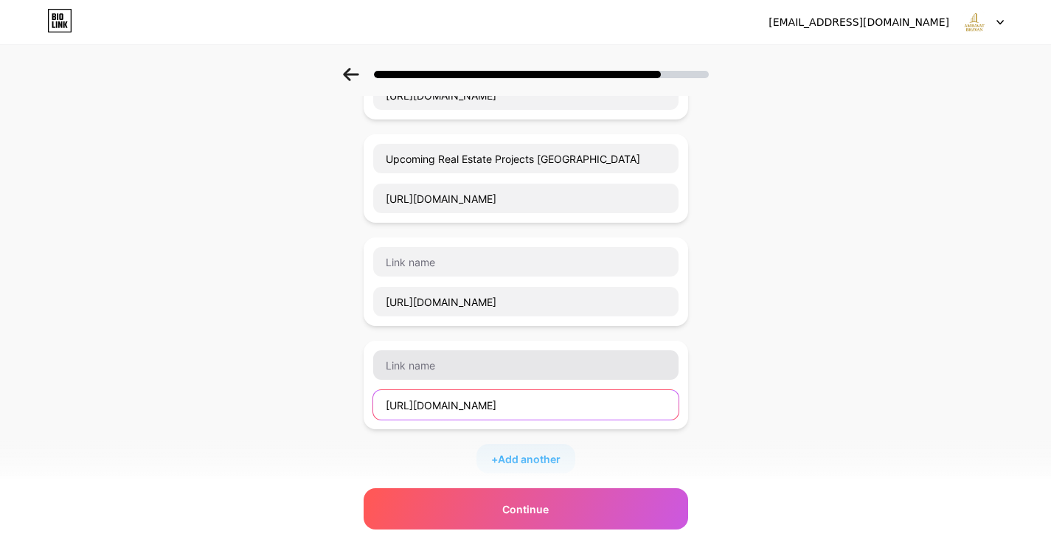
scroll to position [204, 0]
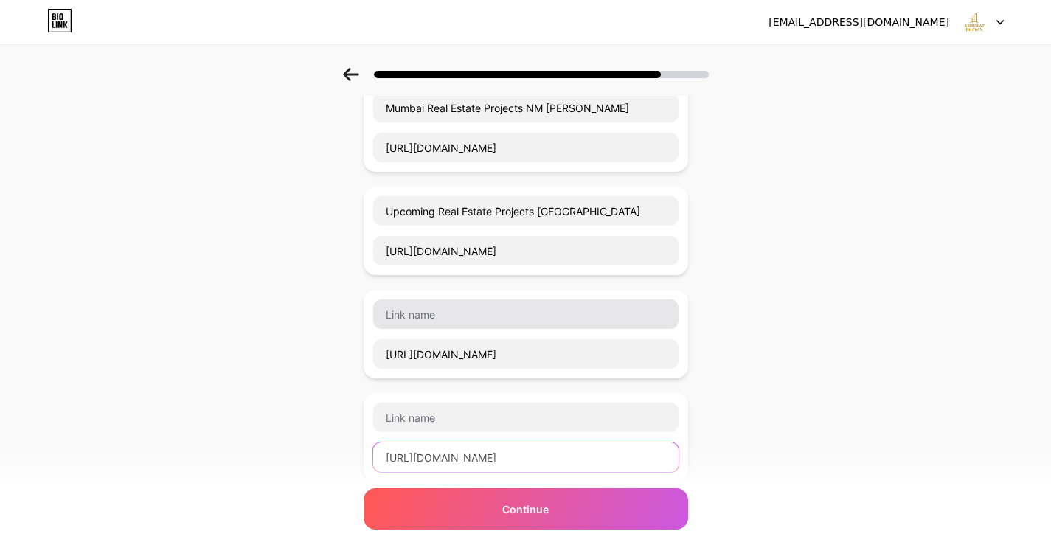
type input "https://www.reddit.com/user/ambavatbhavan/"
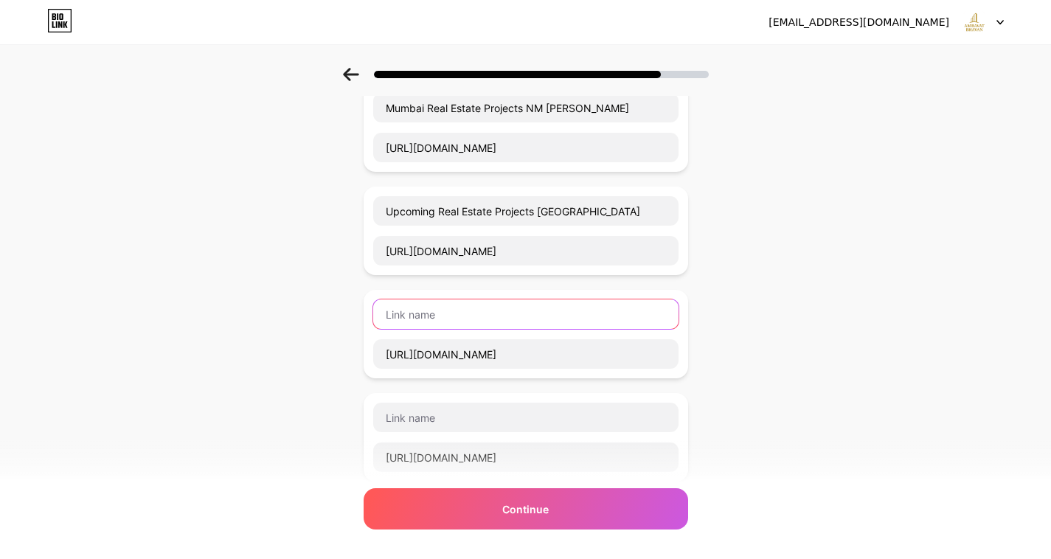
click at [432, 307] on input "text" at bounding box center [525, 315] width 305 height 30
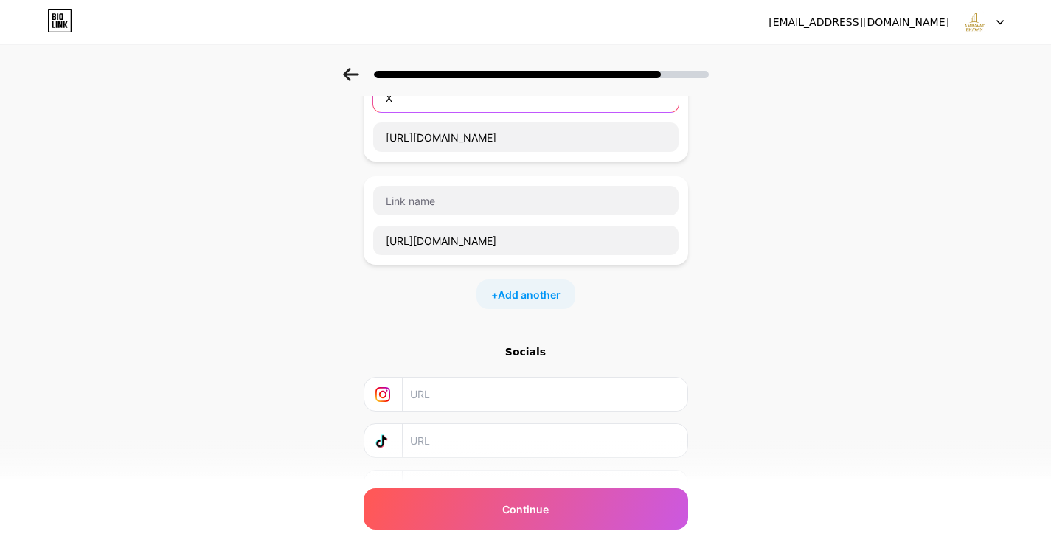
scroll to position [426, 0]
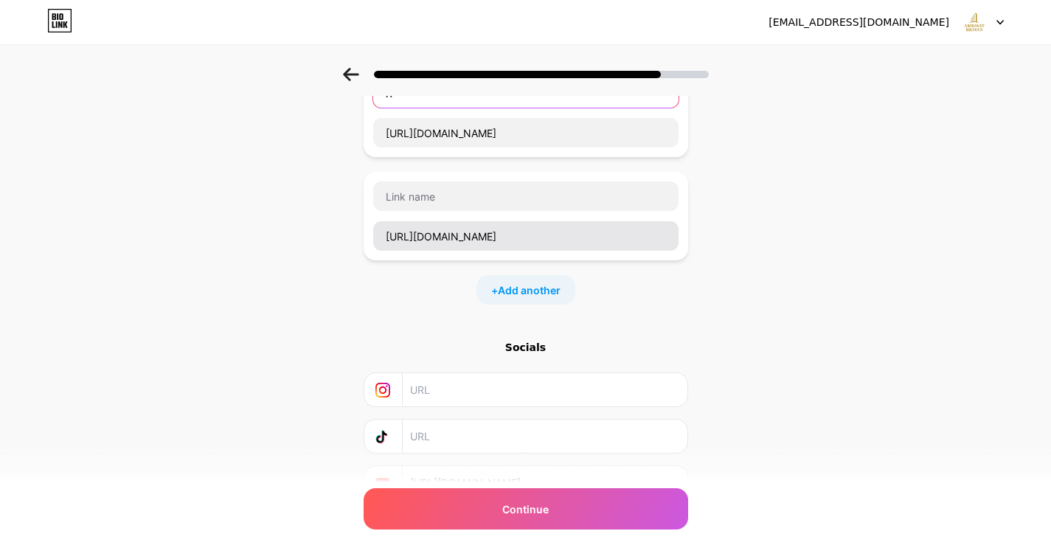
type input "X"
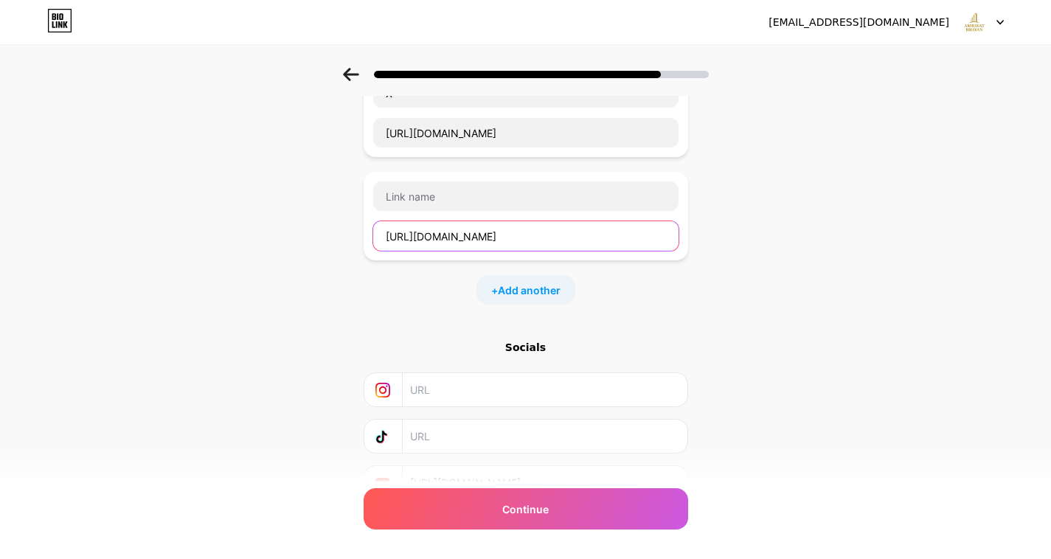
click at [473, 237] on input "https://www.reddit.com/user/ambavatbhavan/" at bounding box center [525, 236] width 305 height 30
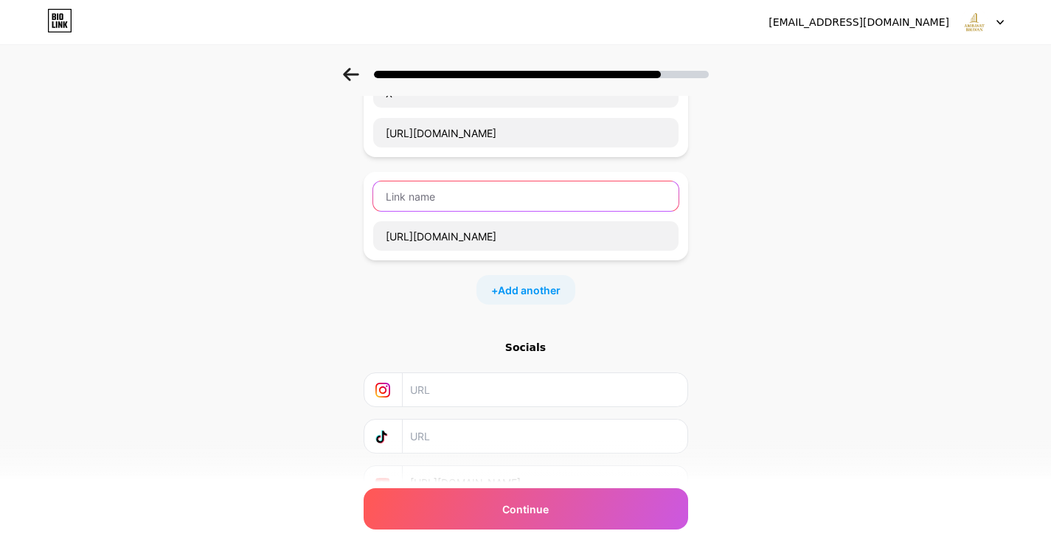
click at [457, 189] on input "text" at bounding box center [525, 196] width 305 height 30
paste input "reddit"
type input "reddit"
click at [538, 287] on span "Add another" at bounding box center [529, 290] width 63 height 15
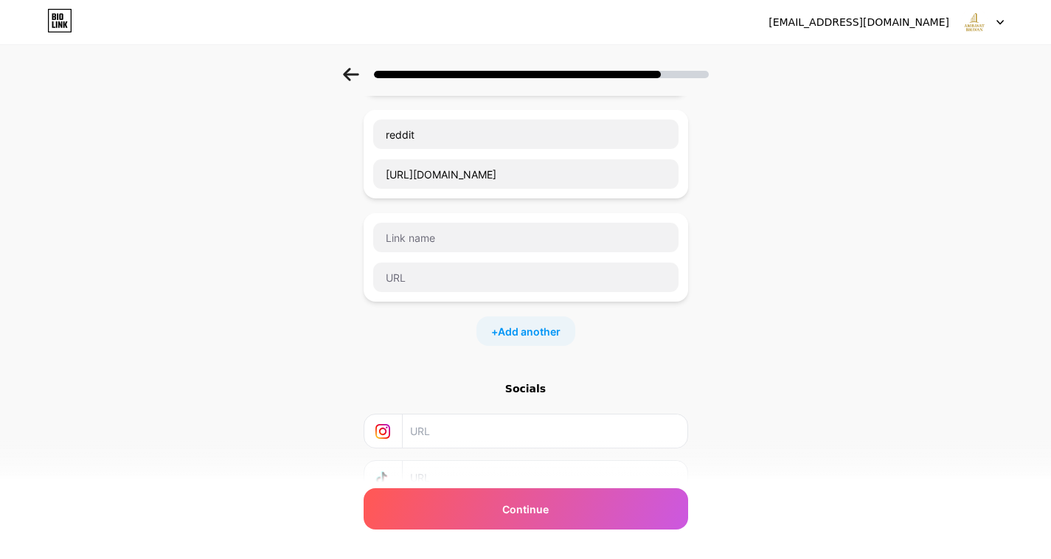
scroll to position [573, 0]
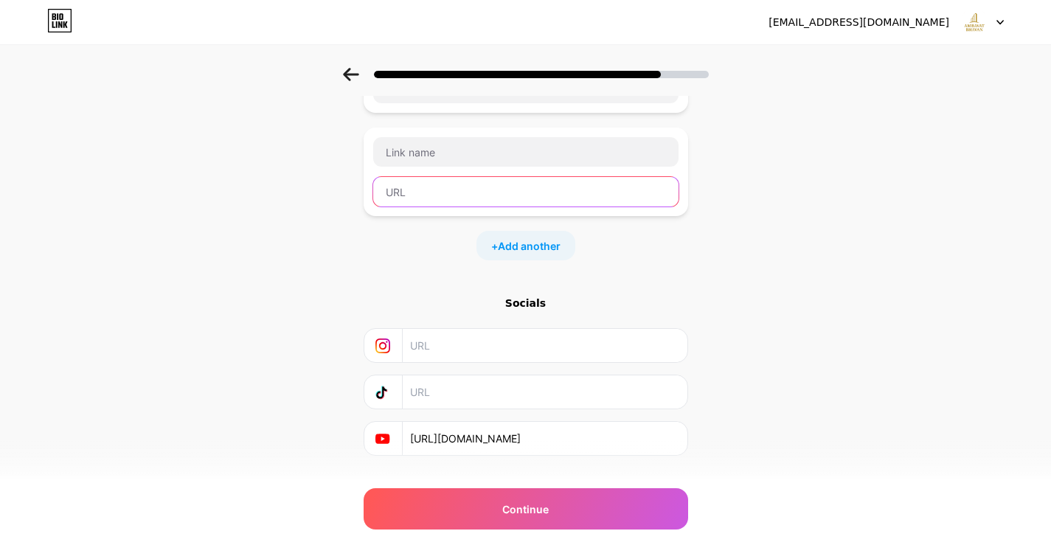
click at [481, 195] on input "text" at bounding box center [525, 192] width 305 height 30
paste input "https://hashnode.com/@ambavatbhavan"
click at [448, 193] on input "https://hashnode.com/@ambavatbhavan" at bounding box center [525, 192] width 305 height 30
type input "https://hashnode.com/@ambavatbhavan"
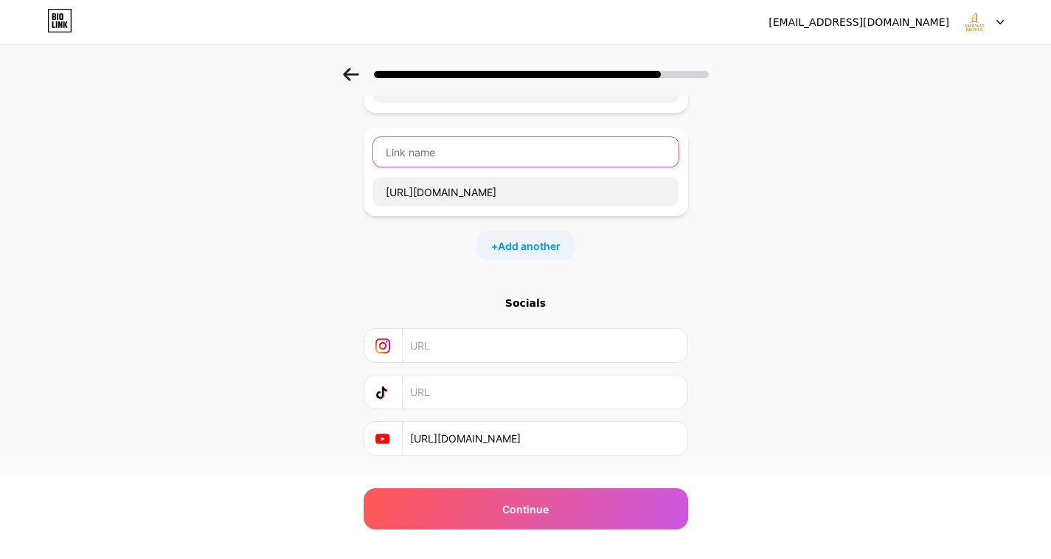
click at [443, 150] on input "text" at bounding box center [525, 152] width 305 height 30
paste input "hashnode"
type input "hashnode"
click at [525, 240] on span "Add another" at bounding box center [529, 245] width 63 height 15
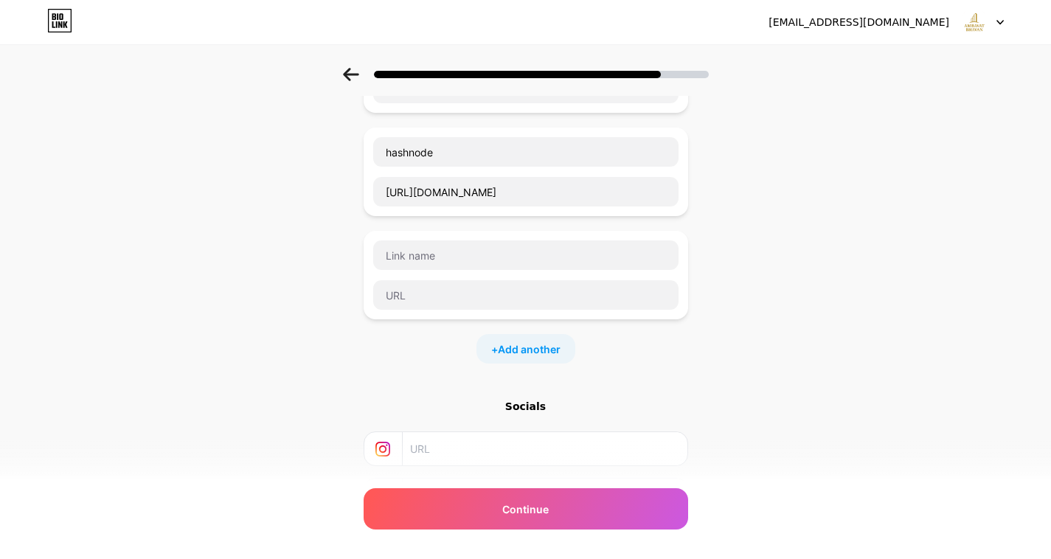
click at [417, 280] on div at bounding box center [526, 295] width 307 height 31
click at [423, 300] on input "text" at bounding box center [525, 295] width 305 height 30
paste input "https://www.tumblr.com/ambavatbhavan"
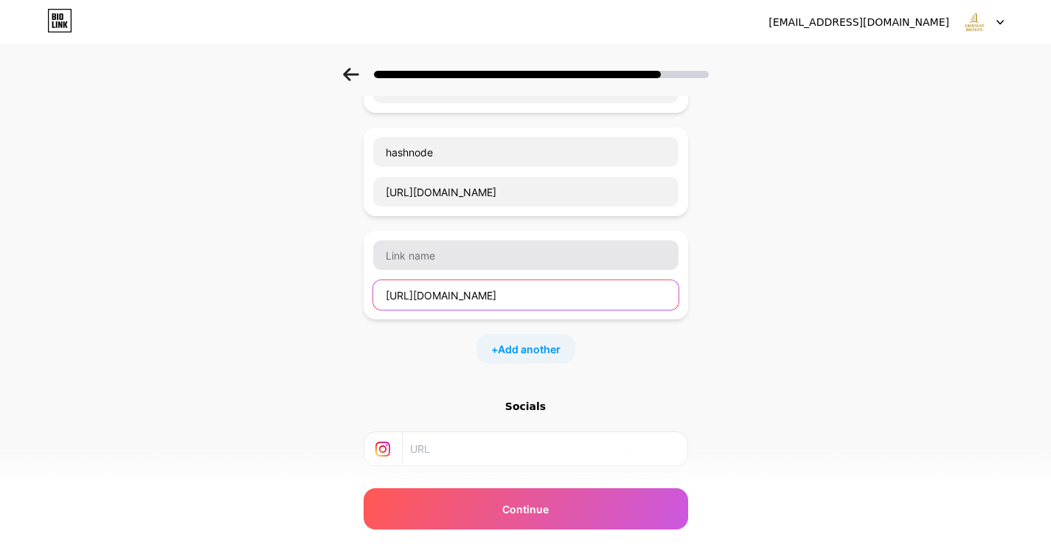
type input "https://www.tumblr.com/ambavatbhavan"
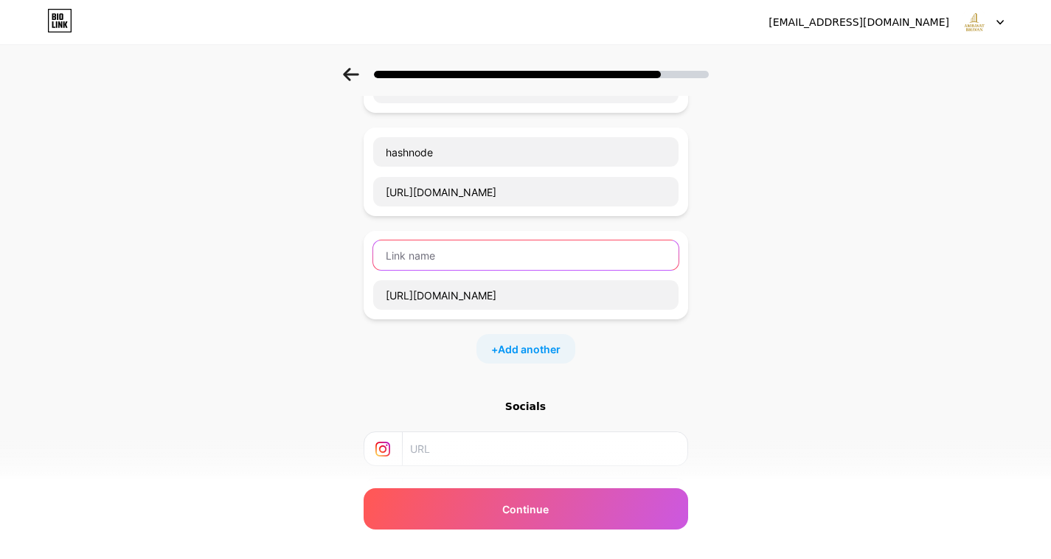
click at [471, 246] on input "text" at bounding box center [525, 255] width 305 height 30
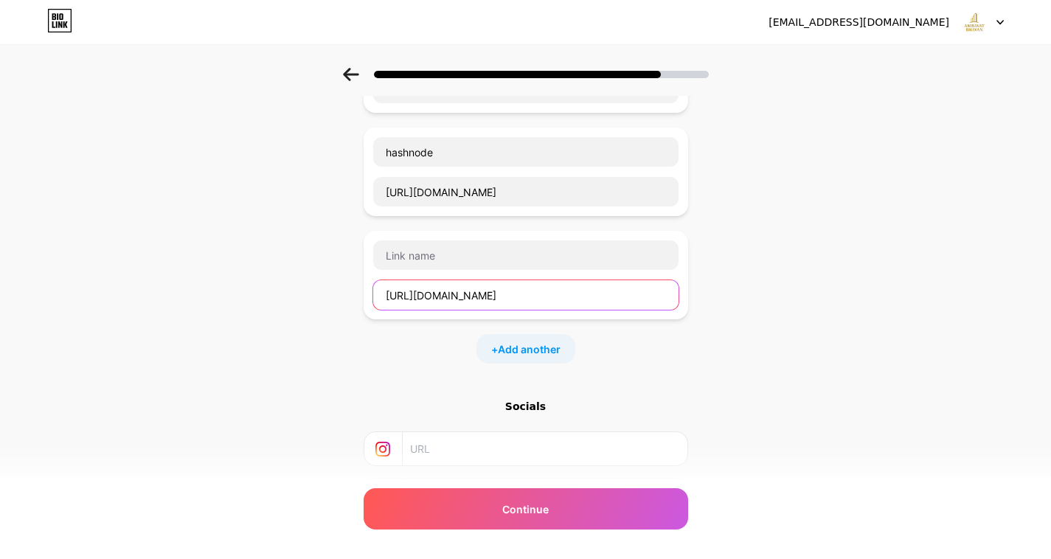
click at [475, 293] on input "https://www.tumblr.com/ambavatbhavan" at bounding box center [525, 295] width 305 height 30
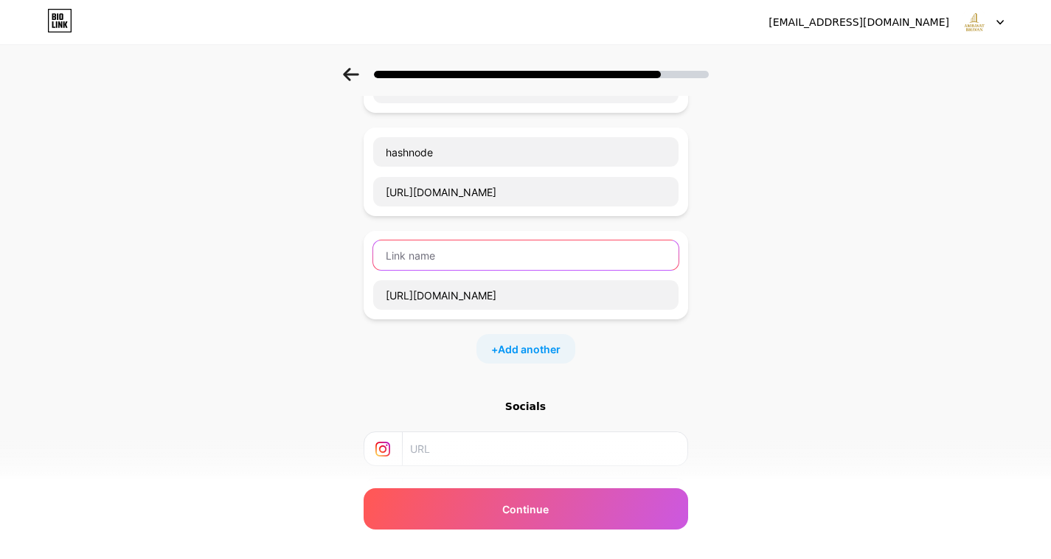
click at [471, 254] on input "text" at bounding box center [525, 255] width 305 height 30
paste input "tumblr"
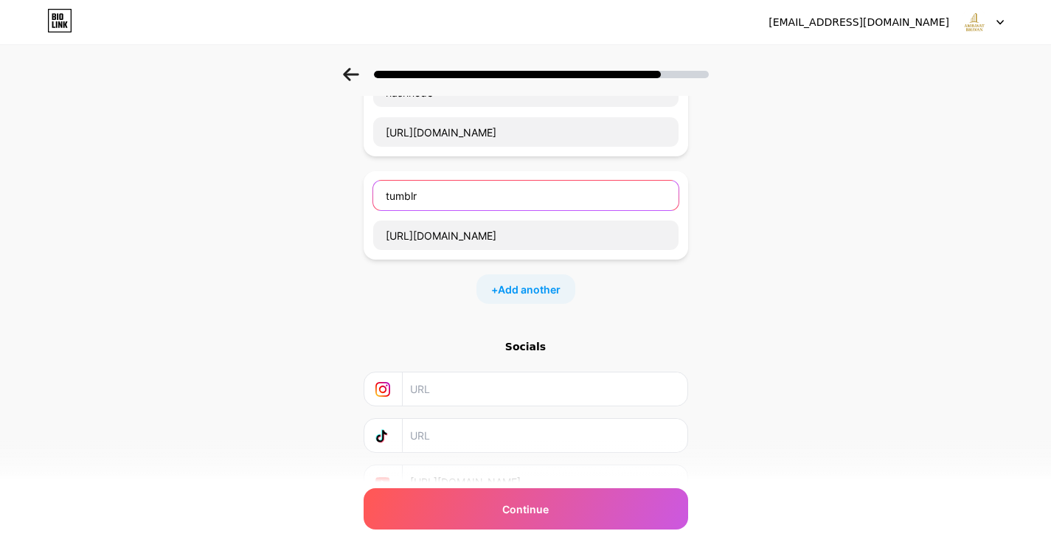
scroll to position [706, 0]
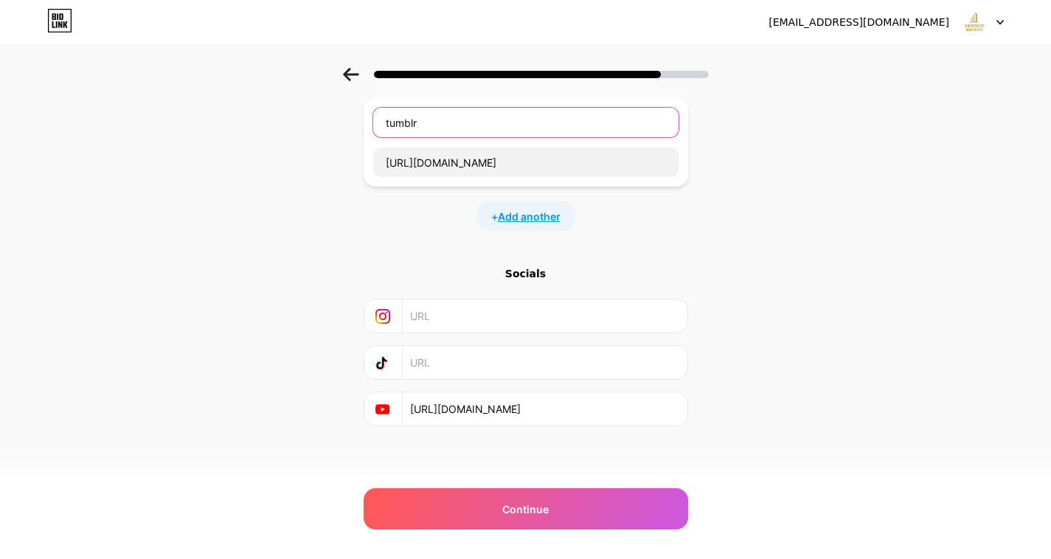
type input "tumblr"
click at [525, 218] on span "Add another" at bounding box center [529, 216] width 63 height 15
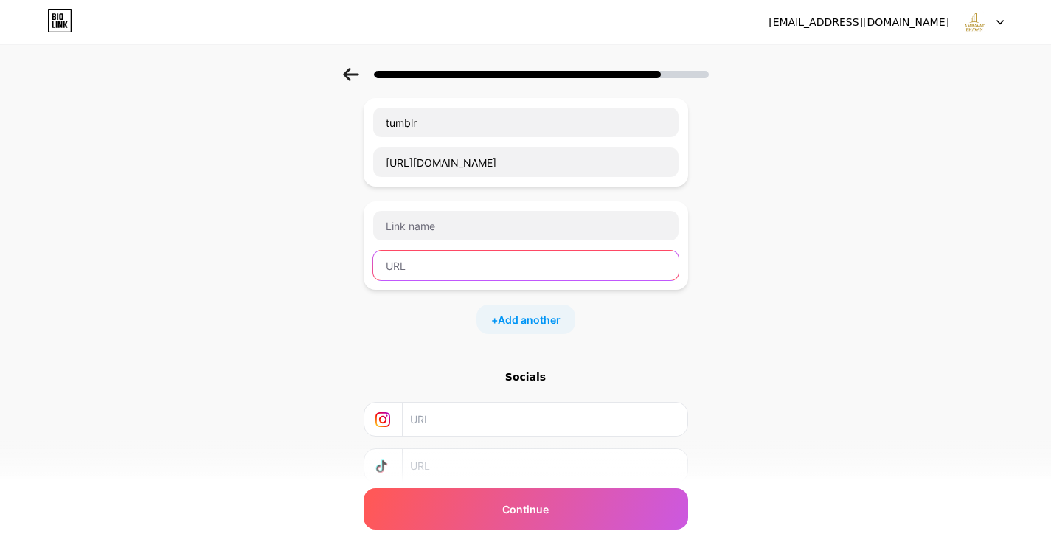
click at [460, 264] on input "text" at bounding box center [525, 266] width 305 height 30
paste input "https://in.pinterest.com/ambavatbhavan/"
click at [460, 264] on input "https://in.pinterest.com/ambavatbhavan/" at bounding box center [525, 266] width 305 height 30
type input "https://in.pinterest.com/ambavatbhavan/"
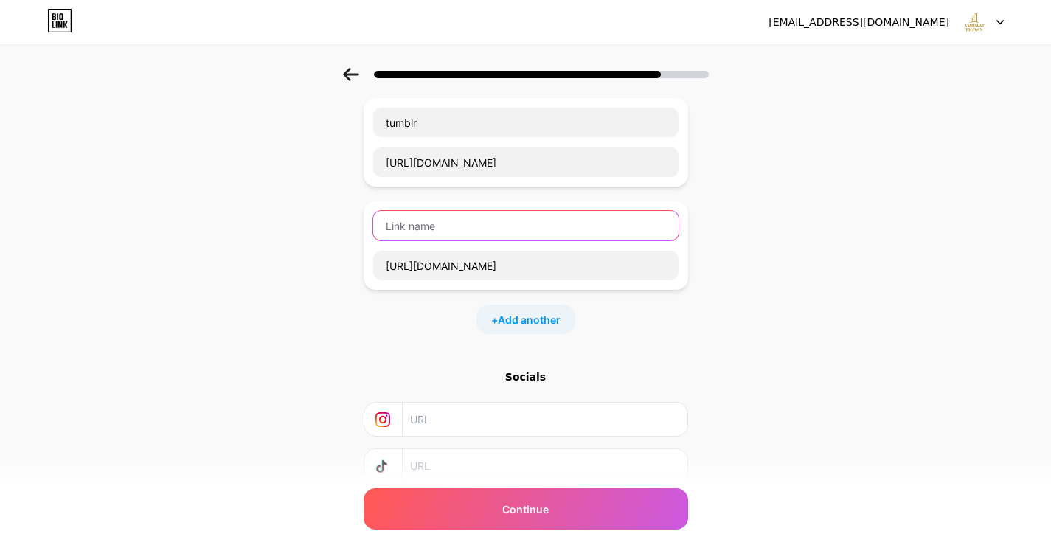
click at [456, 232] on input "text" at bounding box center [525, 226] width 305 height 30
paste input "pinterest"
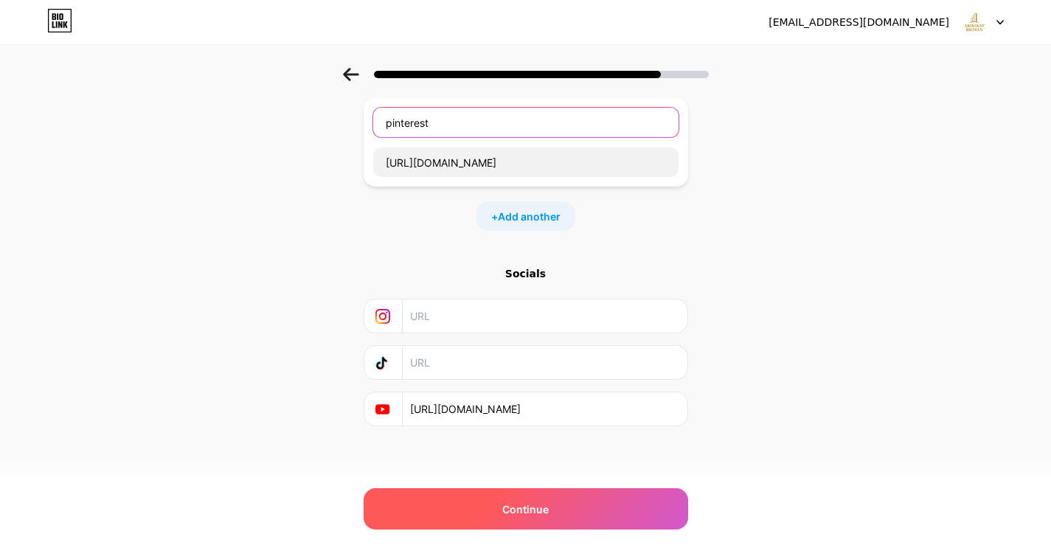
type input "pinterest"
click at [514, 511] on span "Continue" at bounding box center [525, 509] width 46 height 15
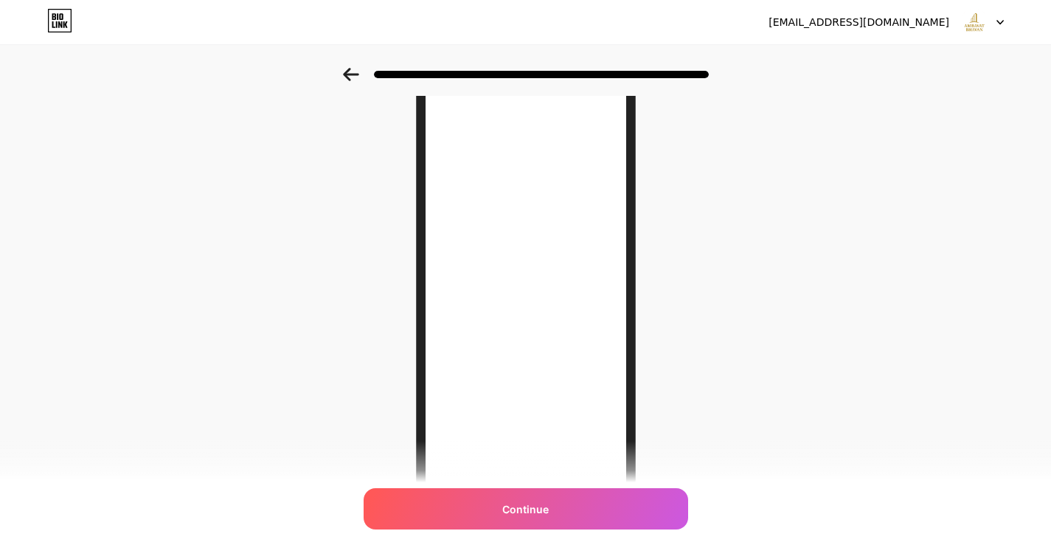
scroll to position [182, 0]
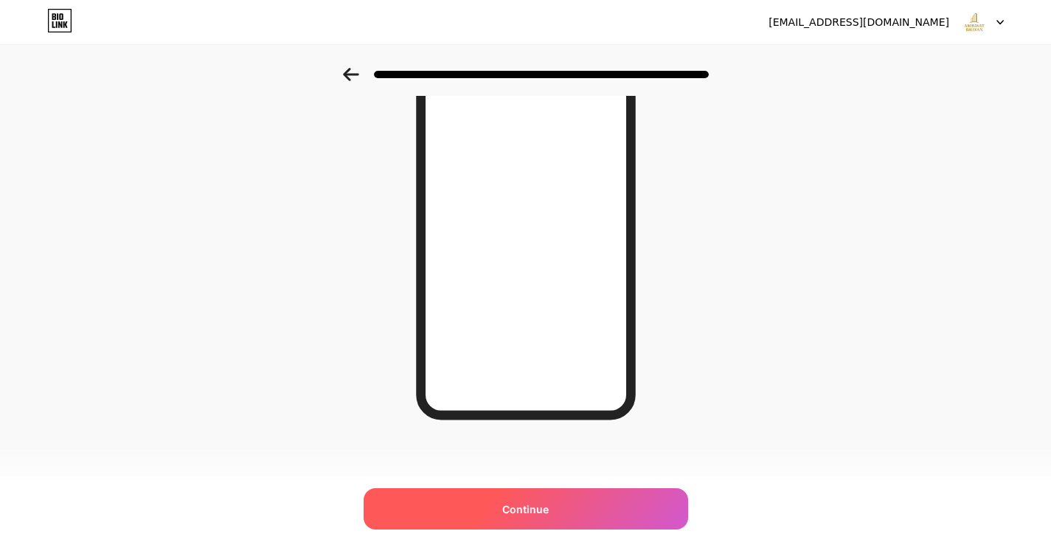
click at [527, 502] on span "Continue" at bounding box center [525, 509] width 46 height 15
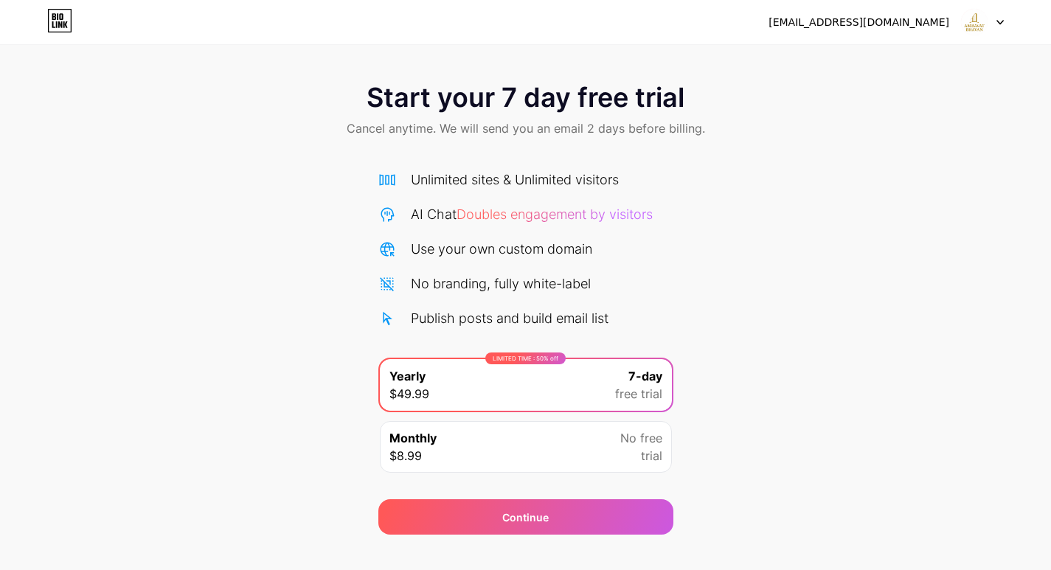
click at [994, 10] on div at bounding box center [982, 22] width 43 height 27
click at [744, 25] on div "ambavatbhavan@gmail.com Logout" at bounding box center [525, 22] width 1051 height 27
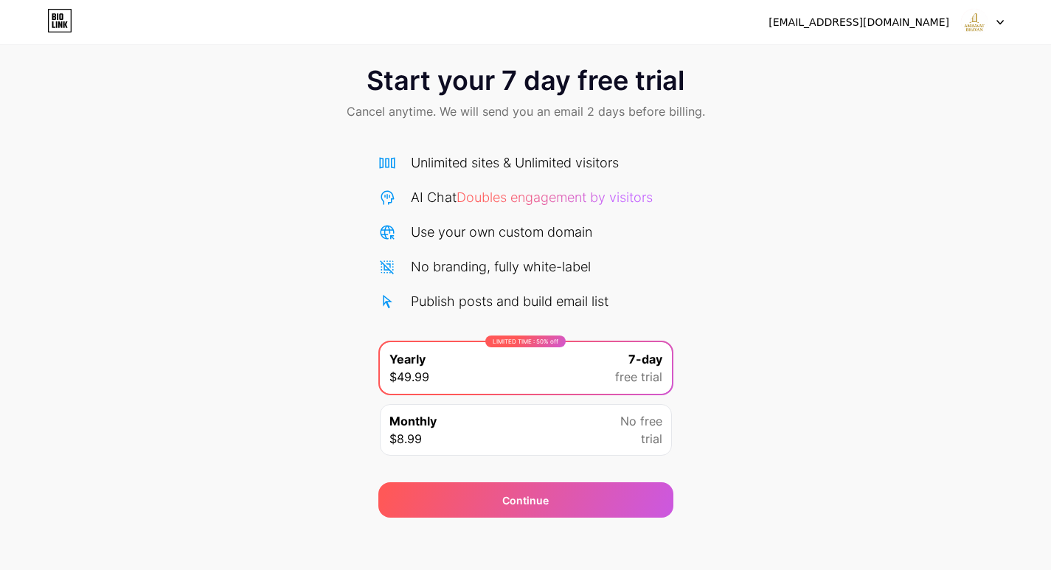
scroll to position [24, 0]
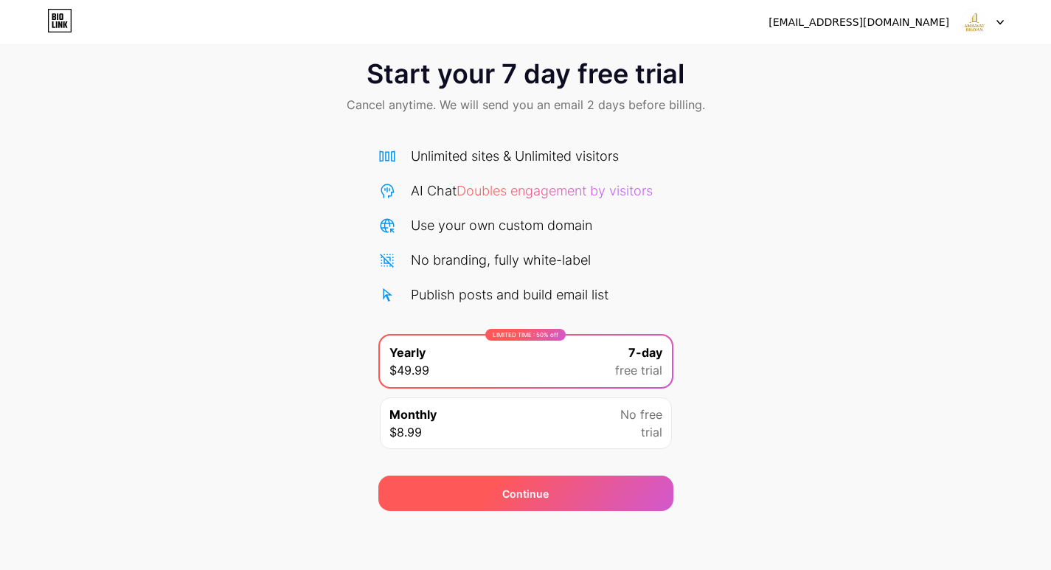
click at [537, 488] on div "Continue" at bounding box center [525, 493] width 46 height 15
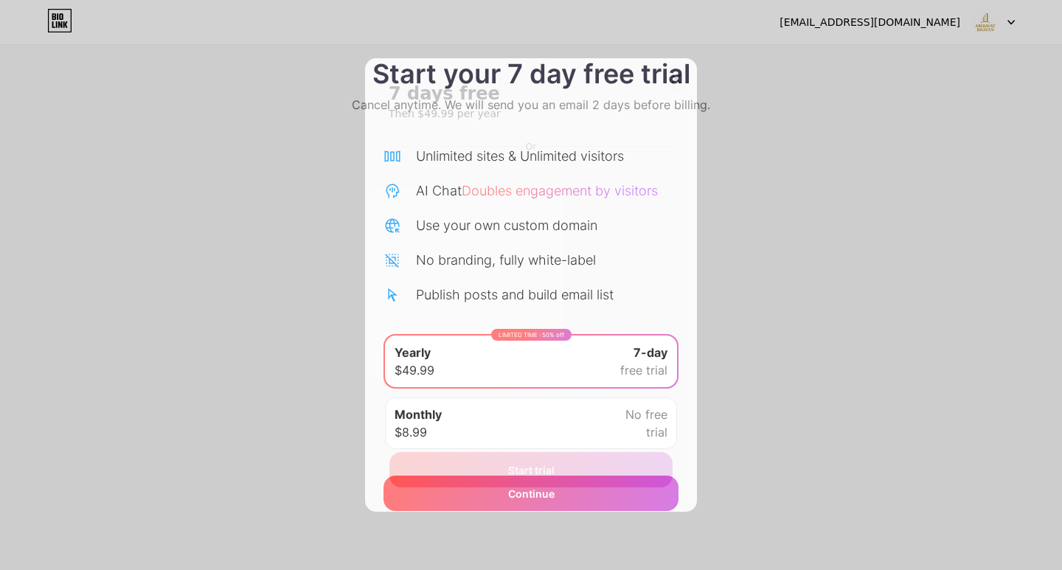
click at [679, 79] on icon at bounding box center [677, 79] width 12 height 12
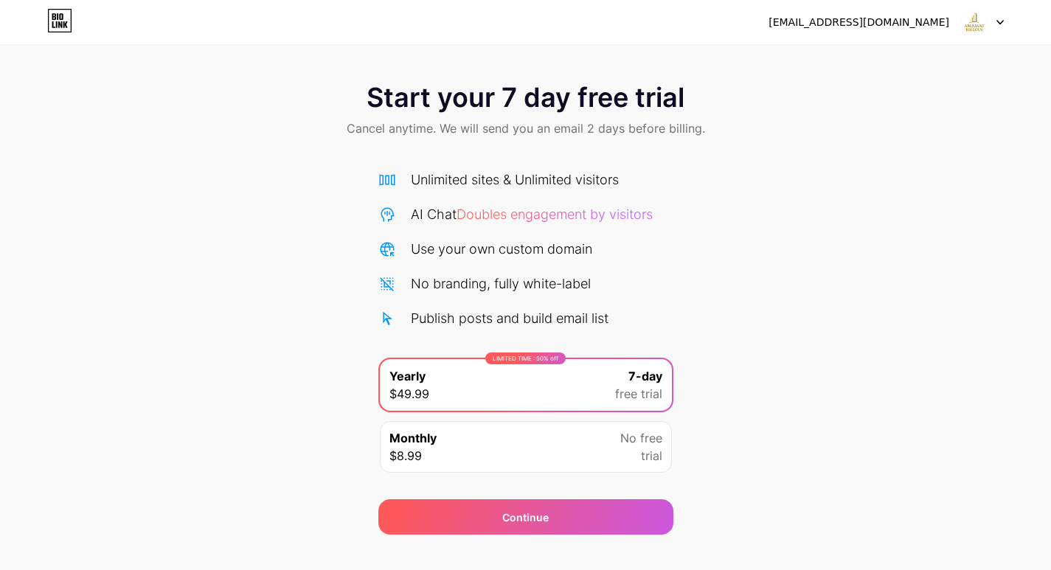
click at [44, 27] on div "[EMAIL_ADDRESS][DOMAIN_NAME] Logout" at bounding box center [525, 22] width 1051 height 27
click at [58, 10] on icon at bounding box center [60, 21] width 23 height 23
click at [884, 24] on div "[EMAIL_ADDRESS][DOMAIN_NAME]" at bounding box center [859, 22] width 181 height 15
click at [51, 24] on icon at bounding box center [59, 21] width 25 height 24
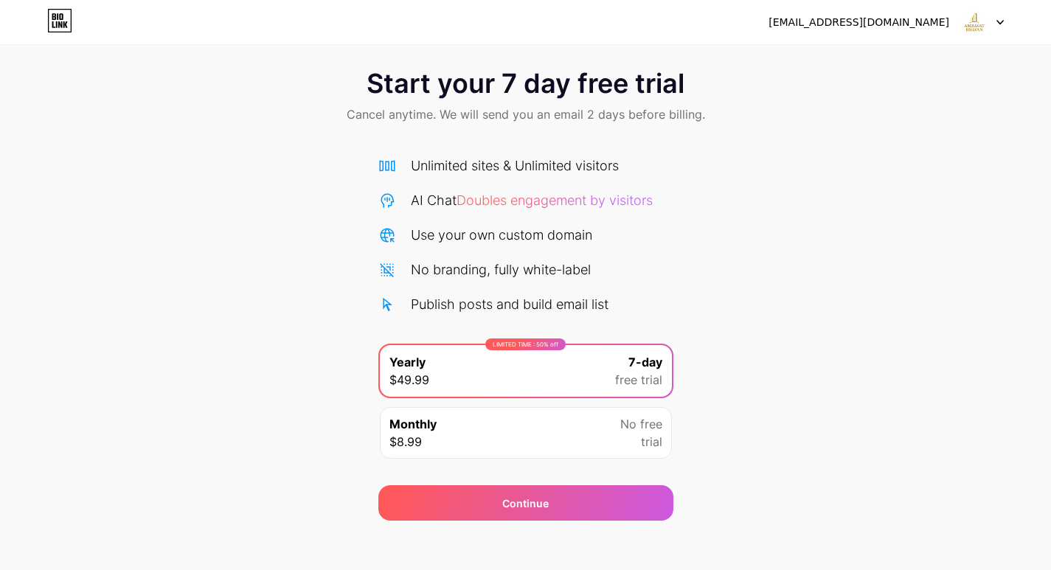
scroll to position [24, 0]
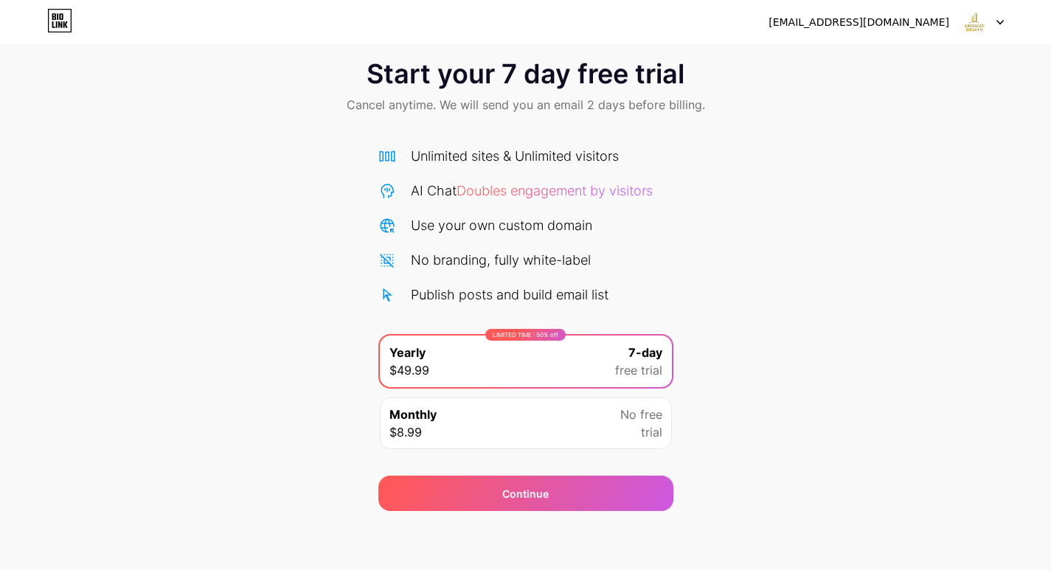
click at [56, 25] on icon at bounding box center [56, 24] width 1 height 7
